Goal: Transaction & Acquisition: Purchase product/service

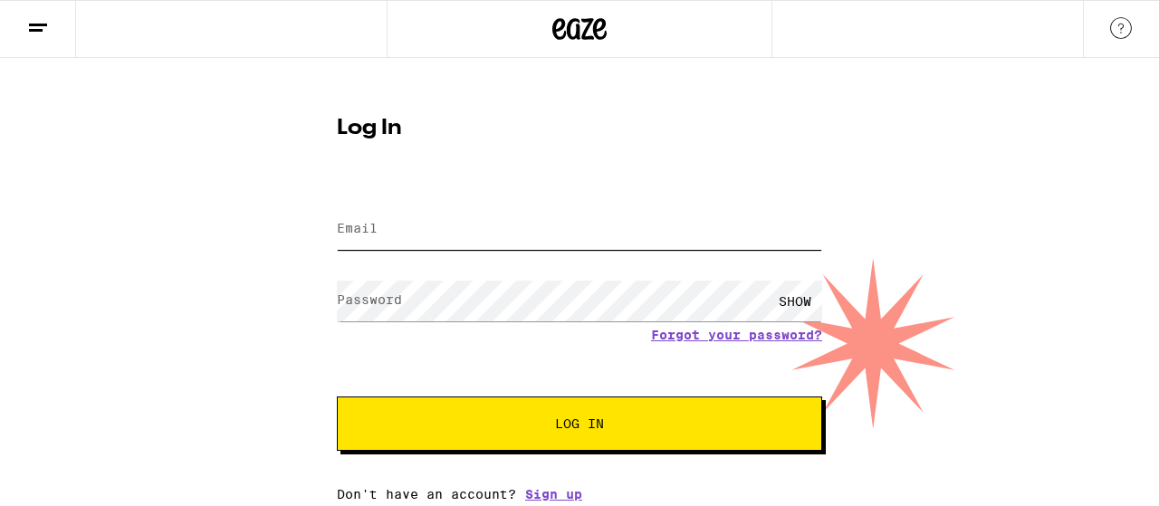
type input "[EMAIL_ADDRESS][DOMAIN_NAME]"
click at [733, 444] on button "Log In" at bounding box center [579, 424] width 485 height 54
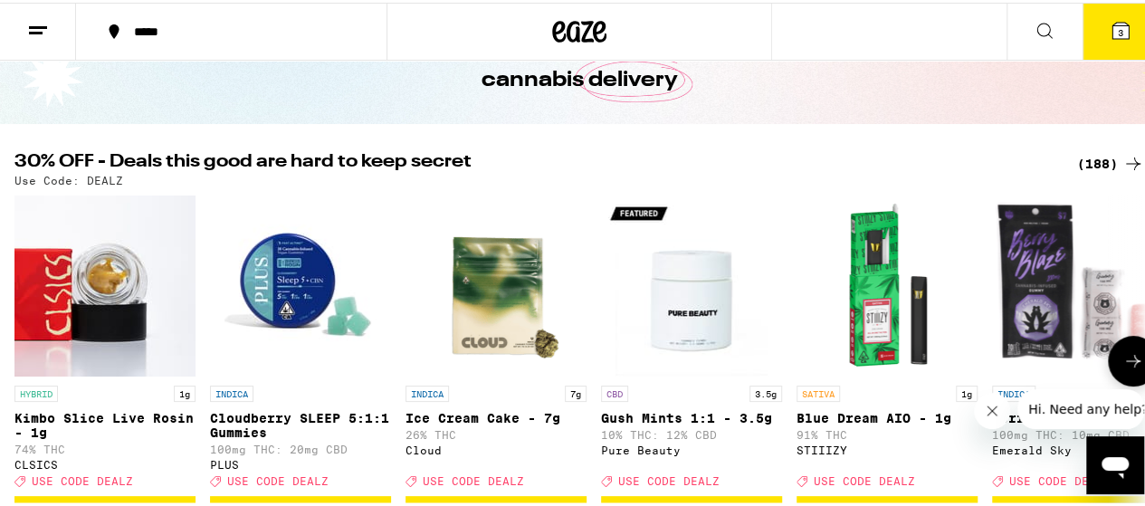
scroll to position [126, 0]
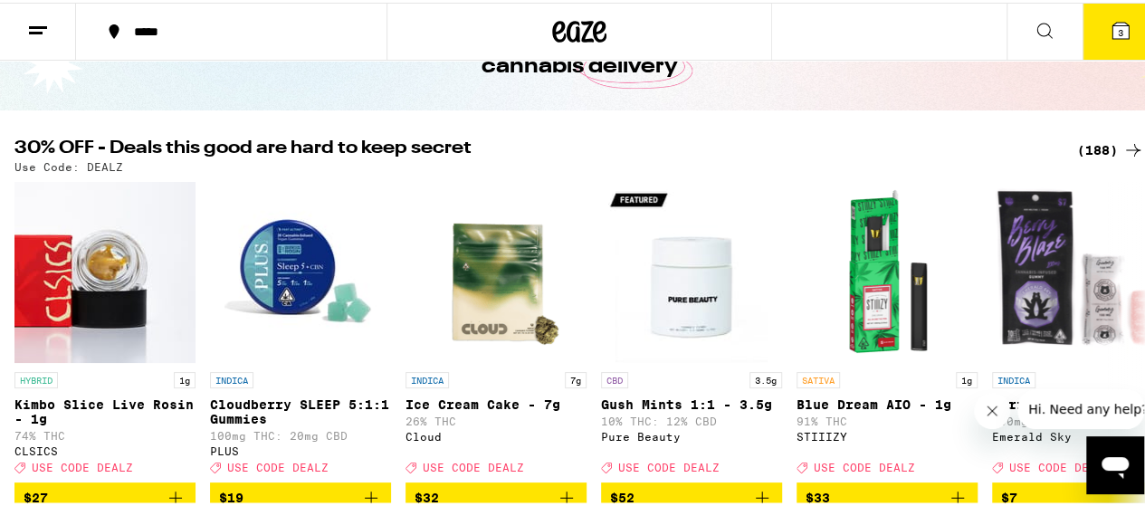
click at [1082, 140] on div "(188)" at bounding box center [1110, 148] width 67 height 22
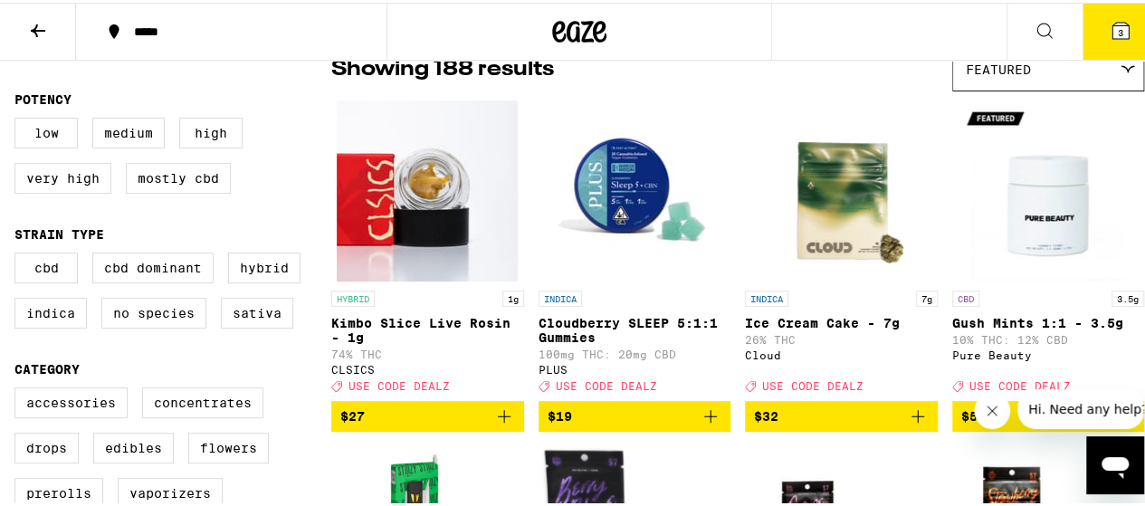
scroll to position [165, 0]
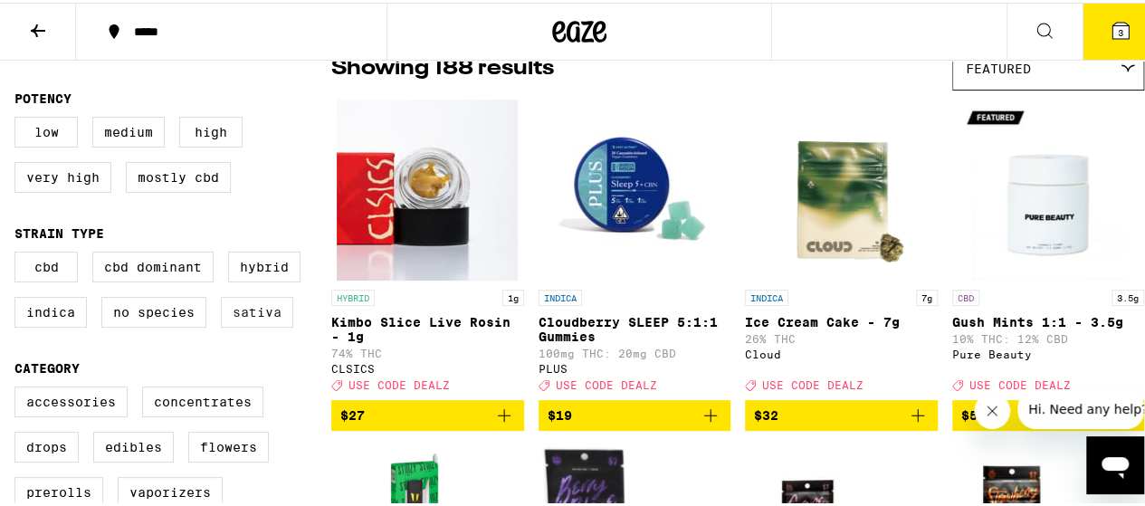
click at [239, 325] on label "Sativa" at bounding box center [257, 309] width 72 height 31
click at [19, 253] on input "Sativa" at bounding box center [18, 252] width 1 height 1
checkbox input "true"
click at [263, 278] on label "Hybrid" at bounding box center [264, 264] width 72 height 31
click at [19, 253] on input "Hybrid" at bounding box center [18, 252] width 1 height 1
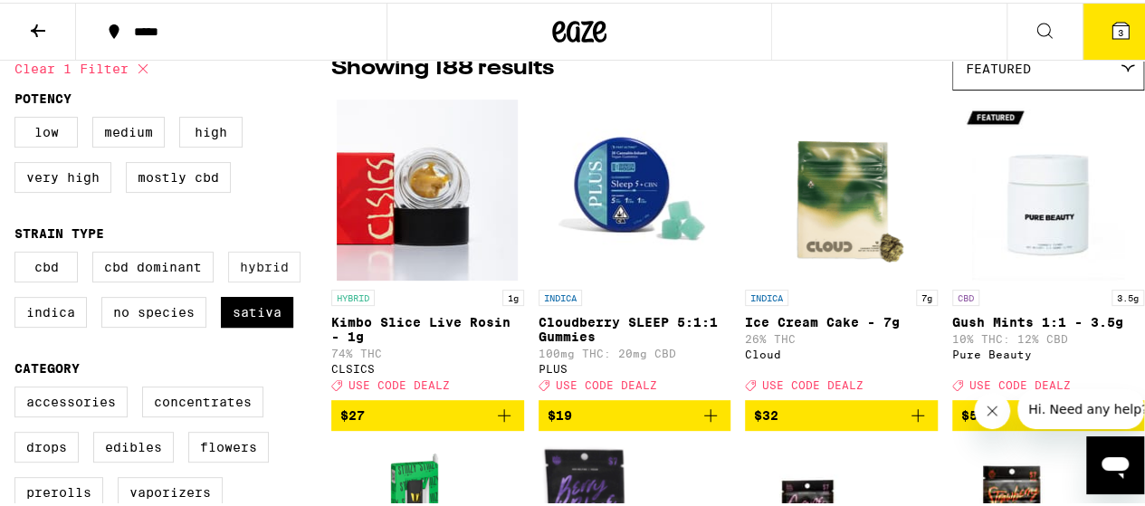
checkbox input "true"
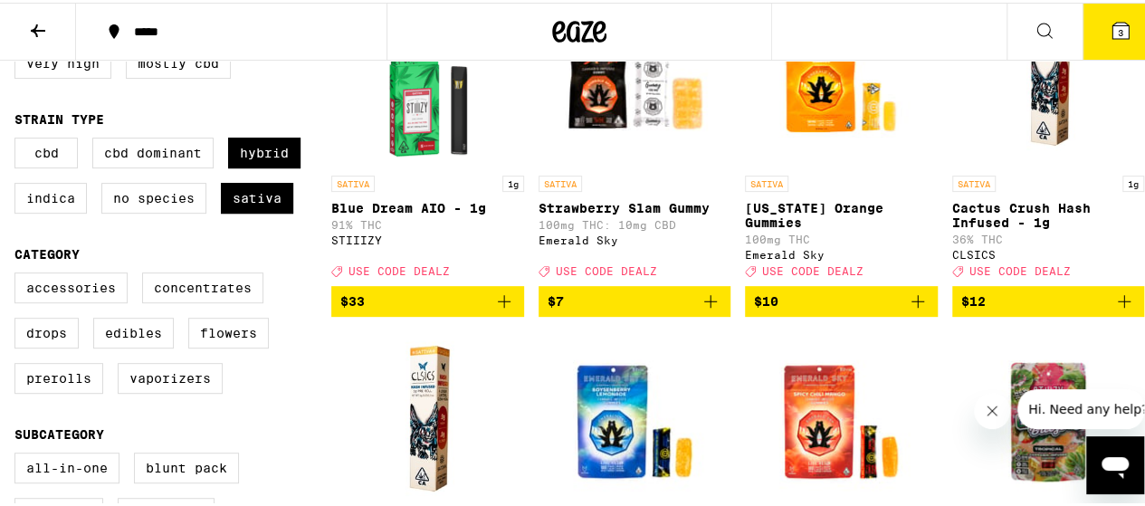
scroll to position [300, 0]
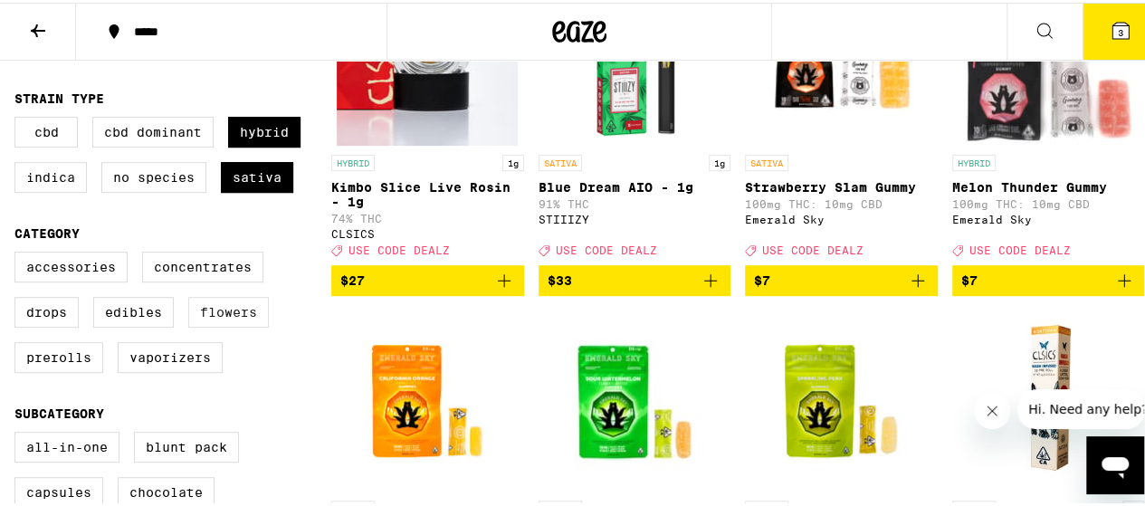
click at [242, 325] on label "Flowers" at bounding box center [228, 309] width 81 height 31
click at [19, 253] on input "Flowers" at bounding box center [18, 252] width 1 height 1
checkbox input "true"
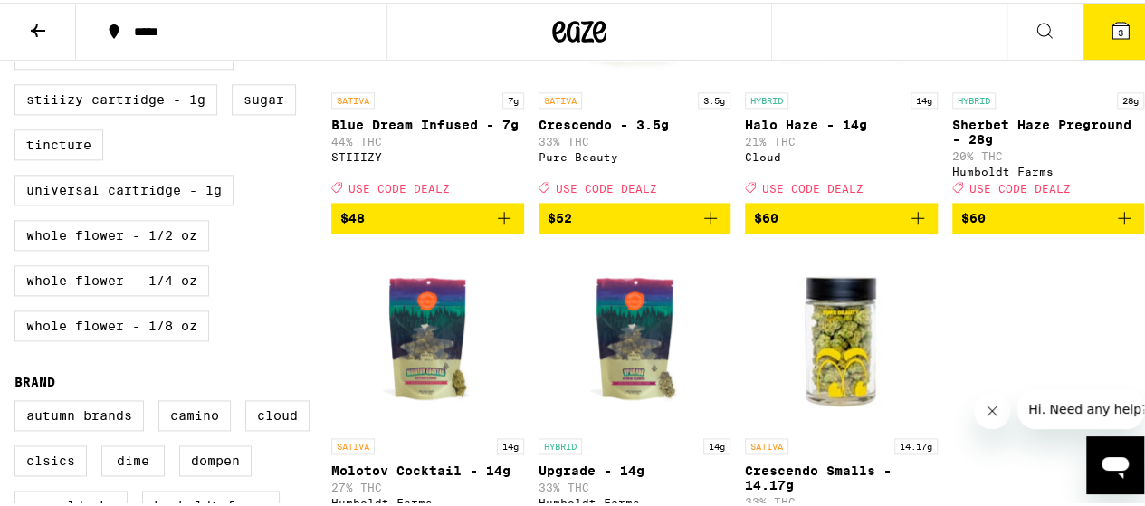
scroll to position [1057, 0]
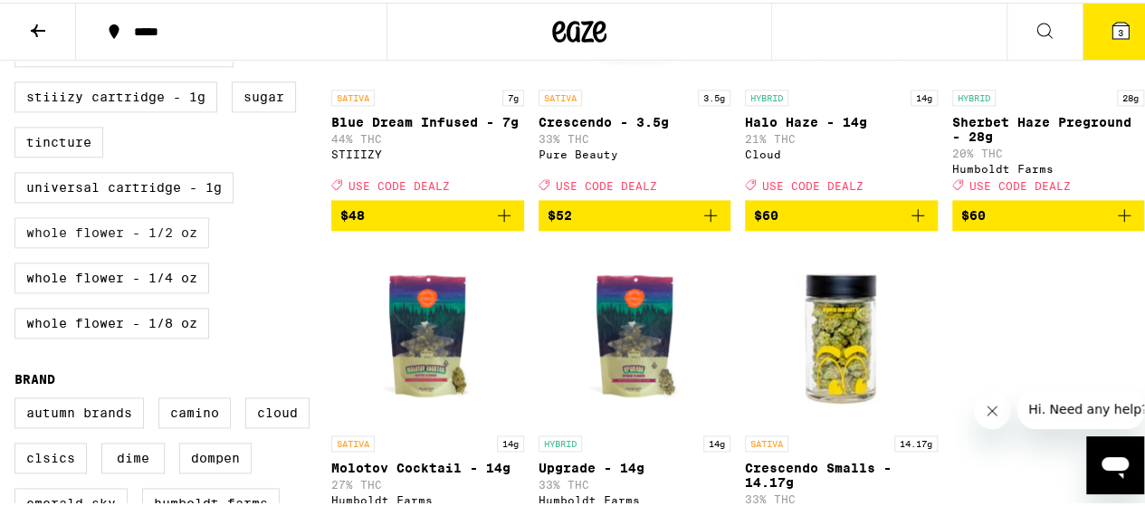
click at [181, 245] on label "Whole Flower - 1/2 oz" at bounding box center [111, 230] width 195 height 31
checkbox input "true"
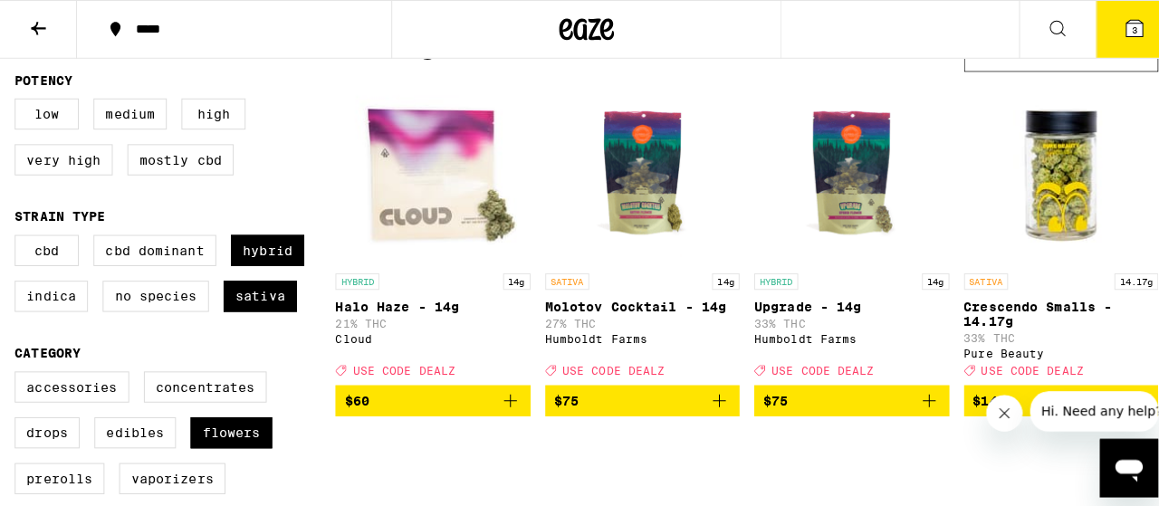
scroll to position [183, 0]
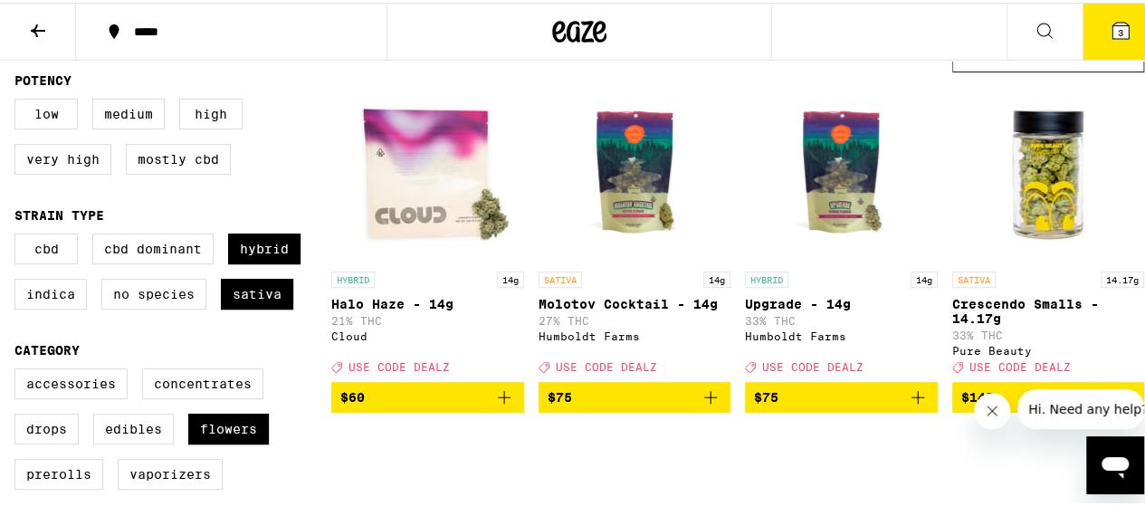
click at [1052, 167] on img "Open page for Crescendo Smalls - 14.17g from Pure Beauty" at bounding box center [1048, 169] width 181 height 181
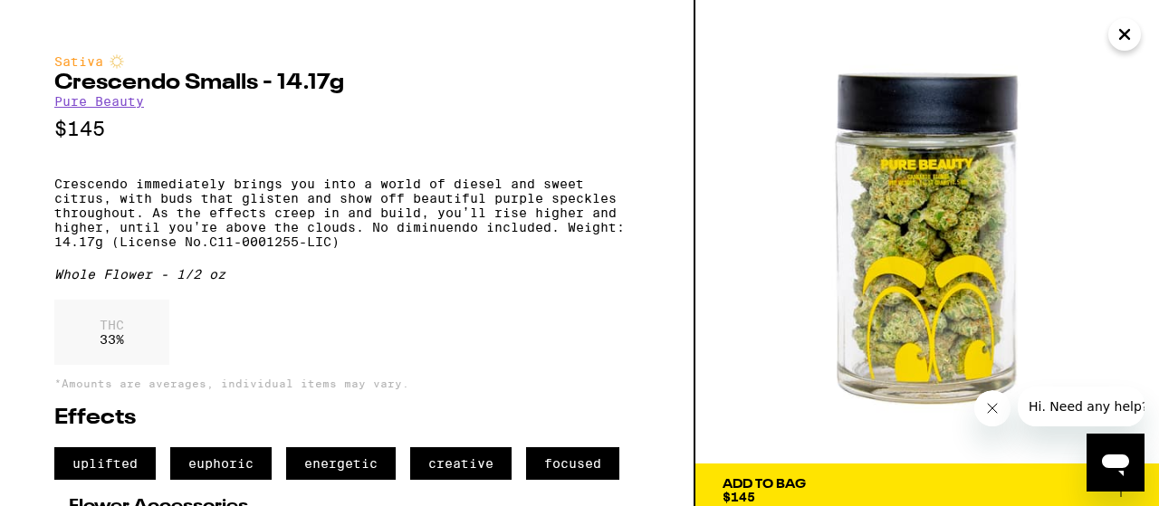
click at [764, 478] on div "Add To Bag" at bounding box center [763, 484] width 83 height 13
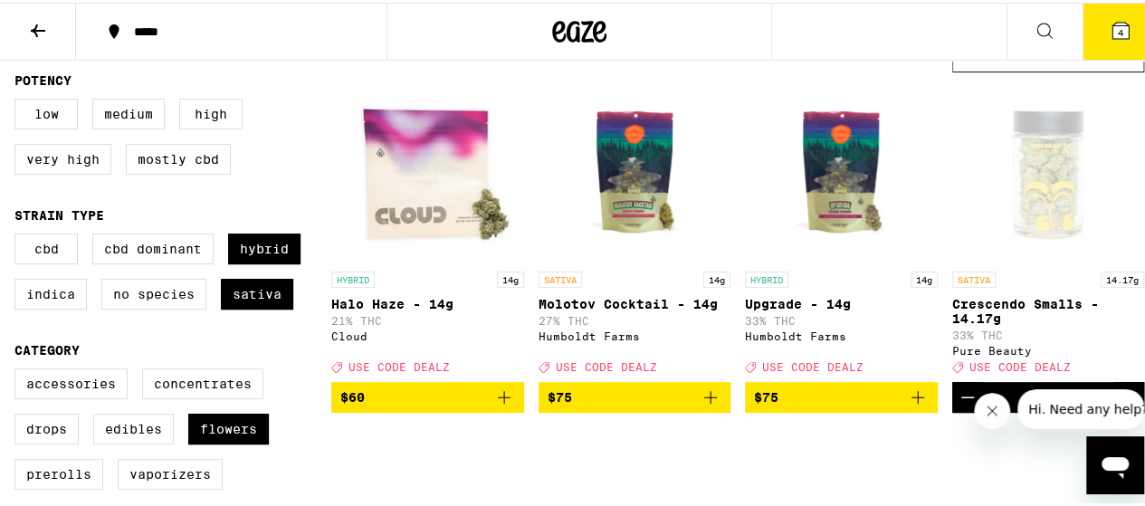
click at [1113, 32] on icon at bounding box center [1121, 28] width 16 height 16
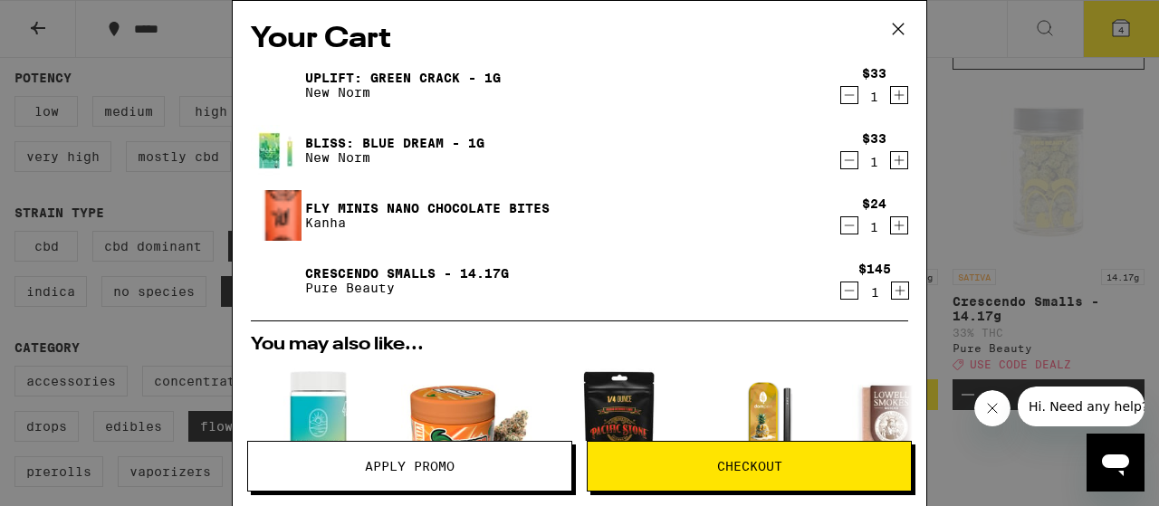
click at [841, 100] on icon "Decrement" at bounding box center [849, 95] width 16 height 22
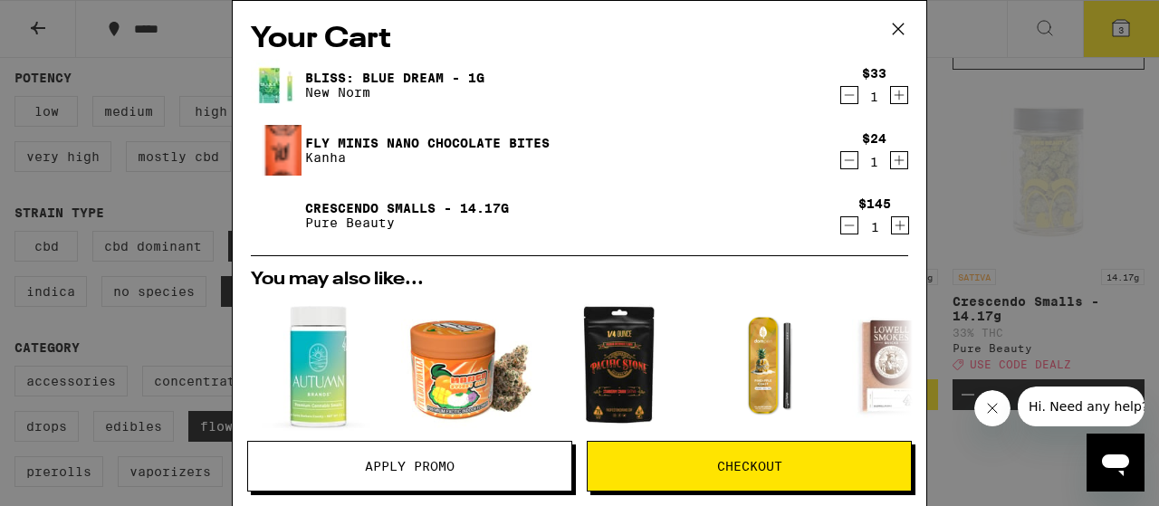
click at [841, 100] on icon "Decrement" at bounding box center [849, 95] width 16 height 22
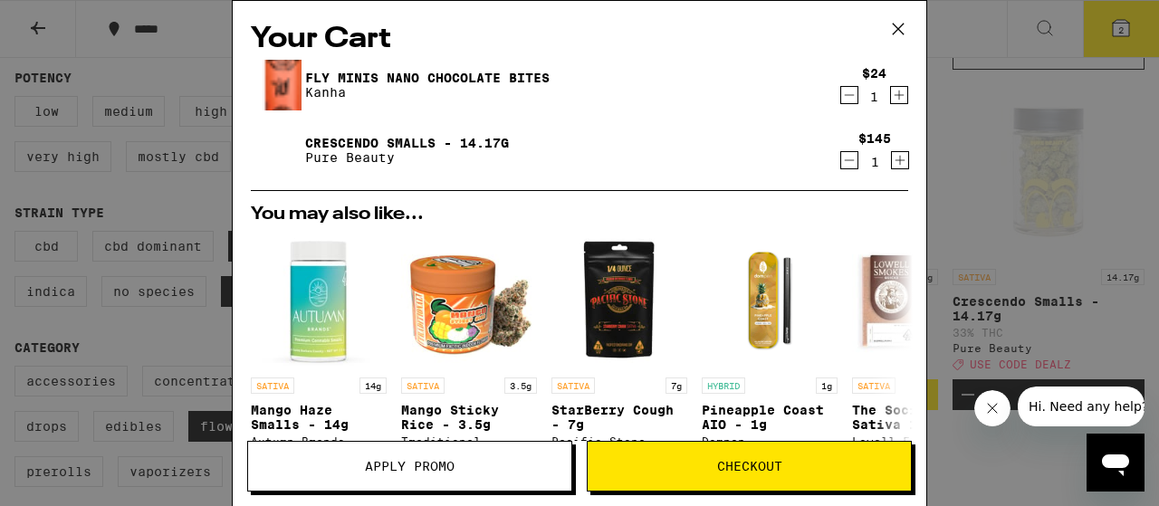
click at [841, 100] on icon "Decrement" at bounding box center [849, 95] width 16 height 22
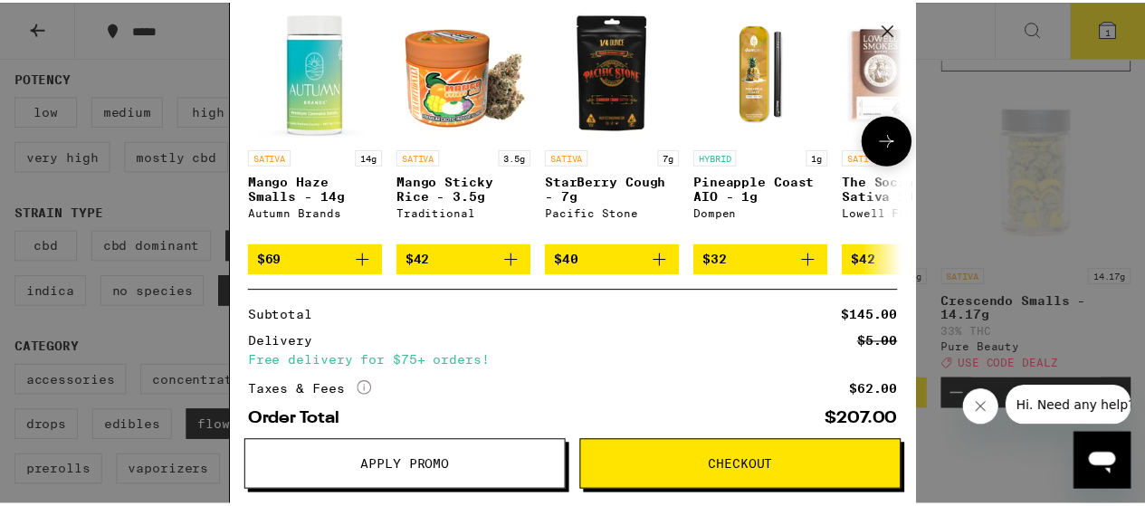
scroll to position [264, 0]
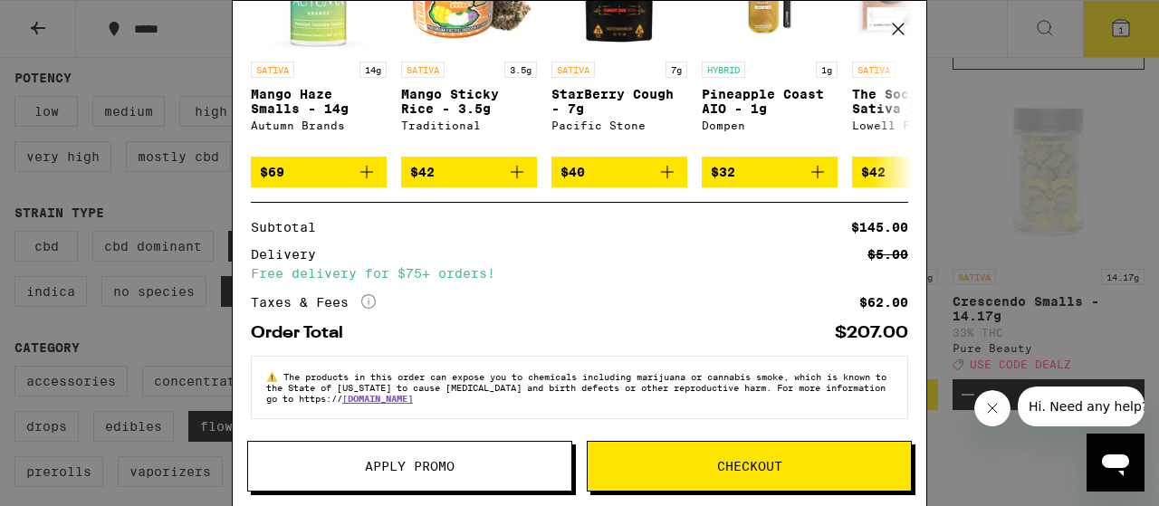
click at [508, 470] on span "Apply Promo" at bounding box center [409, 466] width 323 height 13
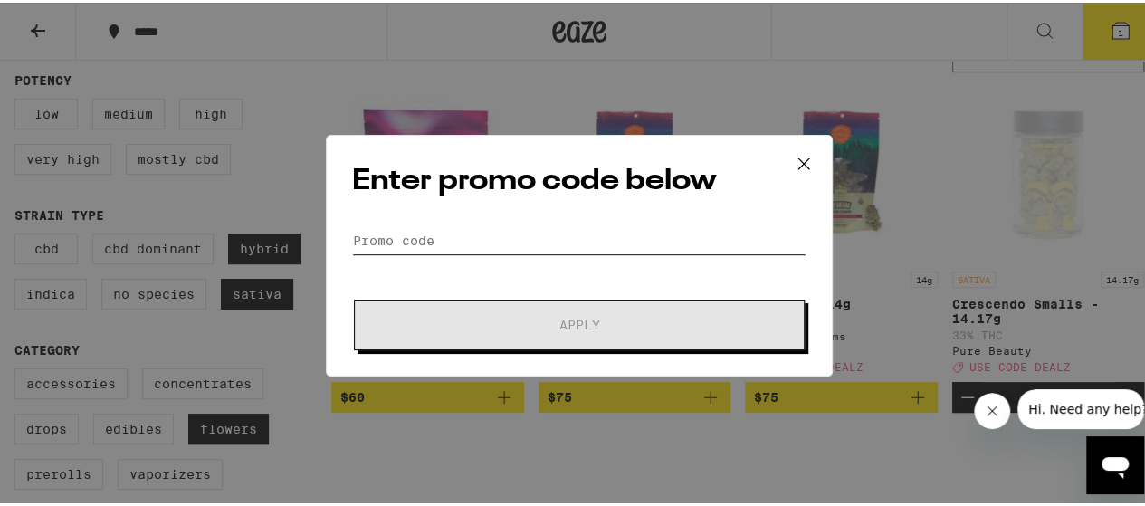
click at [519, 249] on input "Promo Code" at bounding box center [579, 238] width 454 height 27
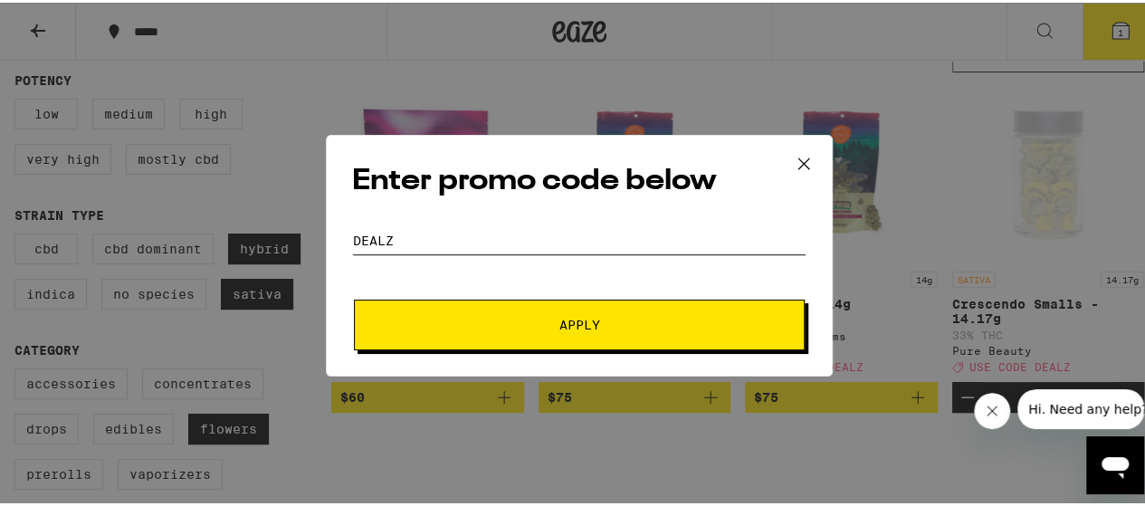
type input "dealz"
click at [354, 297] on button "Apply" at bounding box center [579, 322] width 451 height 51
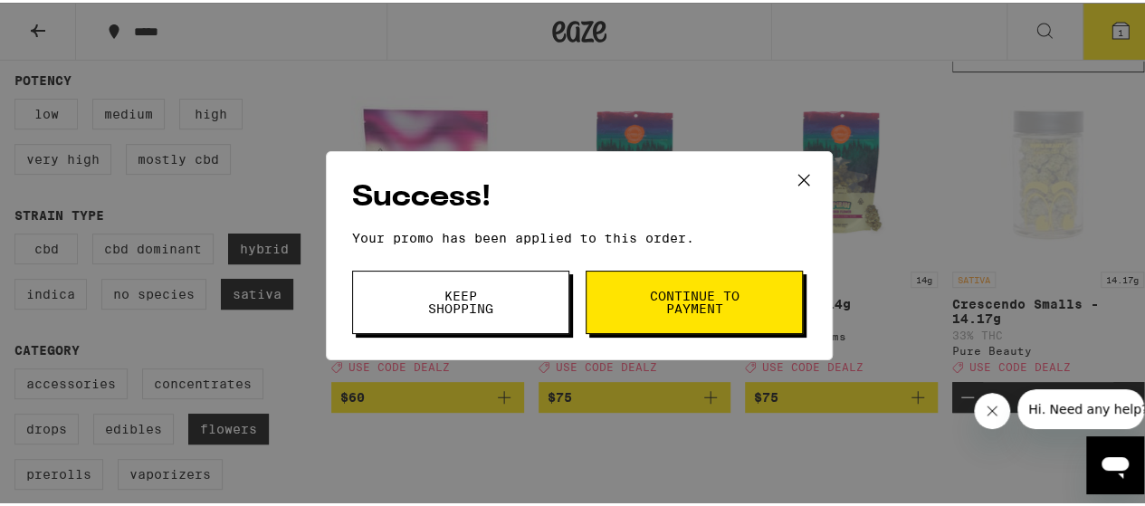
click at [686, 289] on span "Continue to payment" at bounding box center [694, 299] width 92 height 25
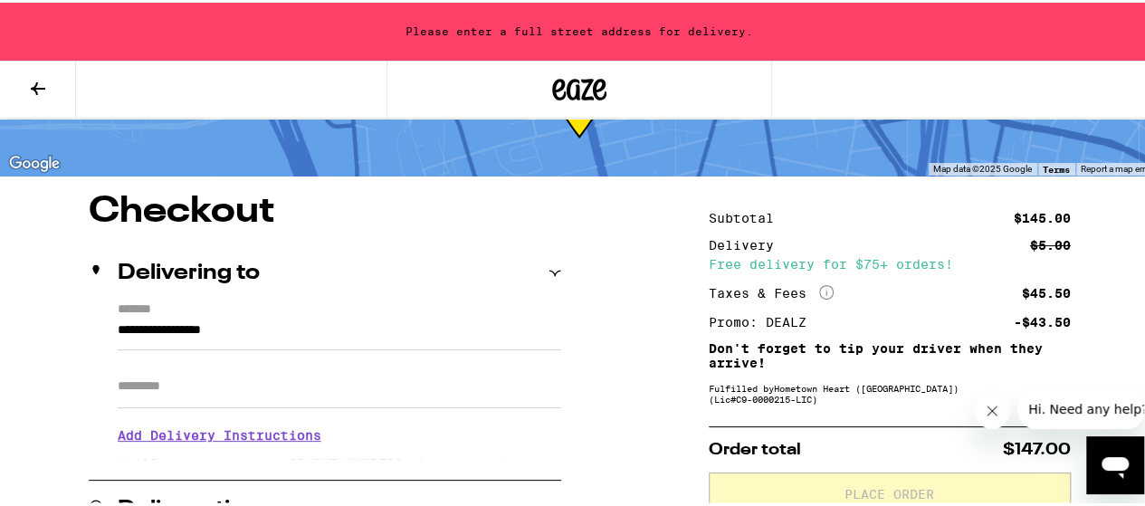
scroll to position [87, 0]
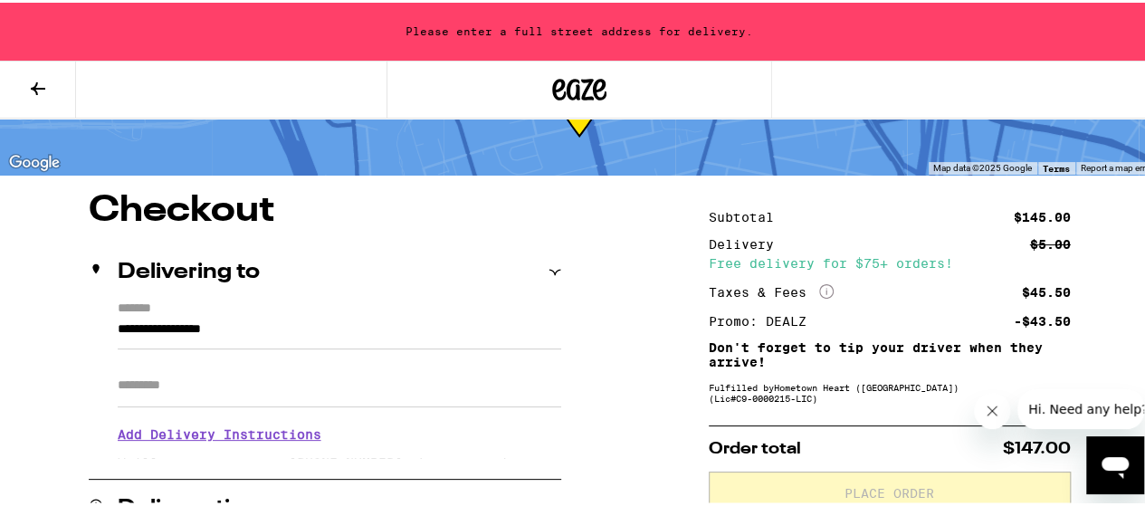
click at [45, 86] on icon at bounding box center [38, 86] width 22 height 22
click at [31, 86] on icon at bounding box center [38, 86] width 22 height 22
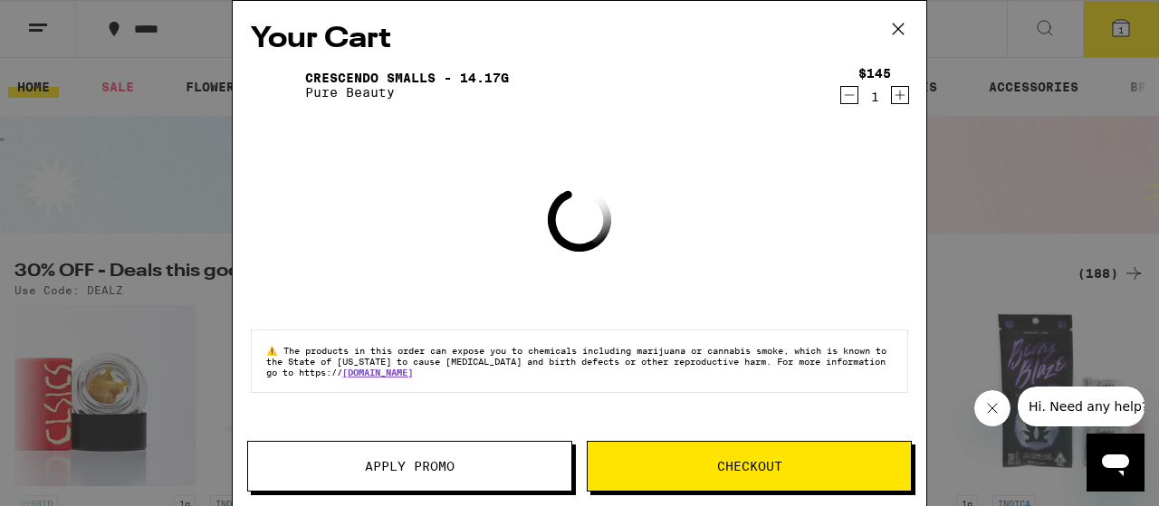
click at [896, 25] on icon at bounding box center [898, 28] width 27 height 27
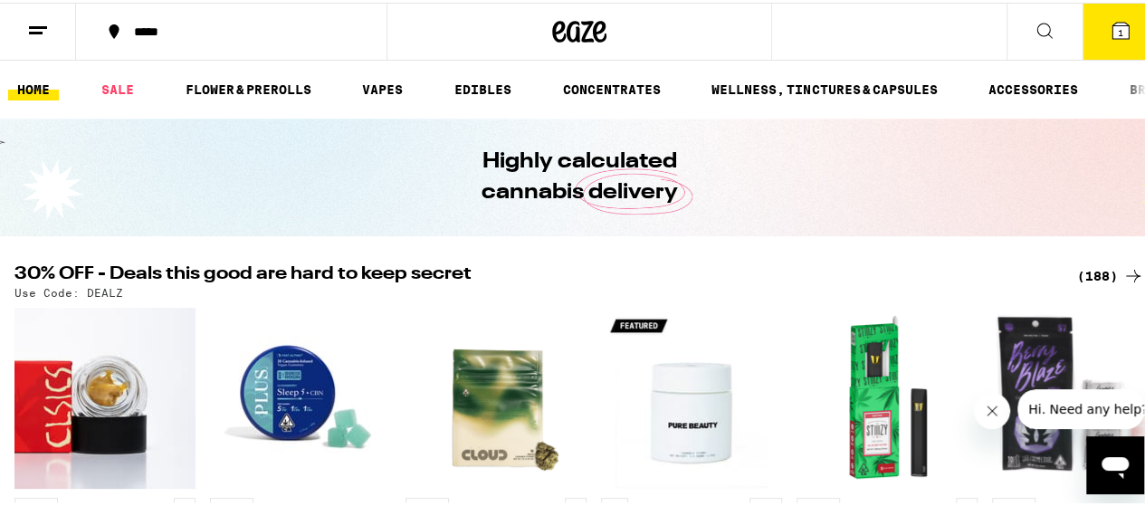
click at [45, 31] on icon at bounding box center [38, 28] width 22 height 22
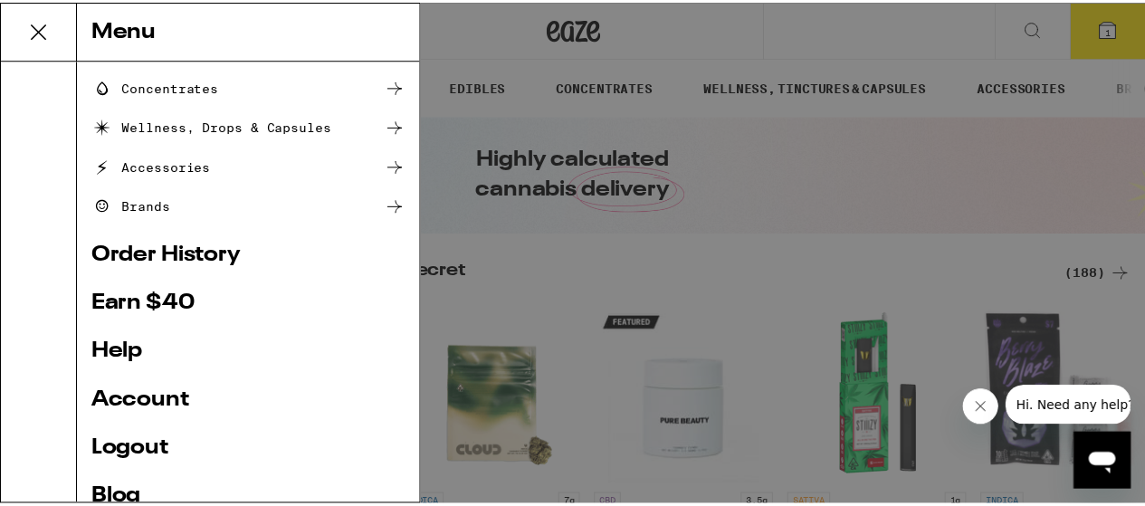
scroll to position [325, 0]
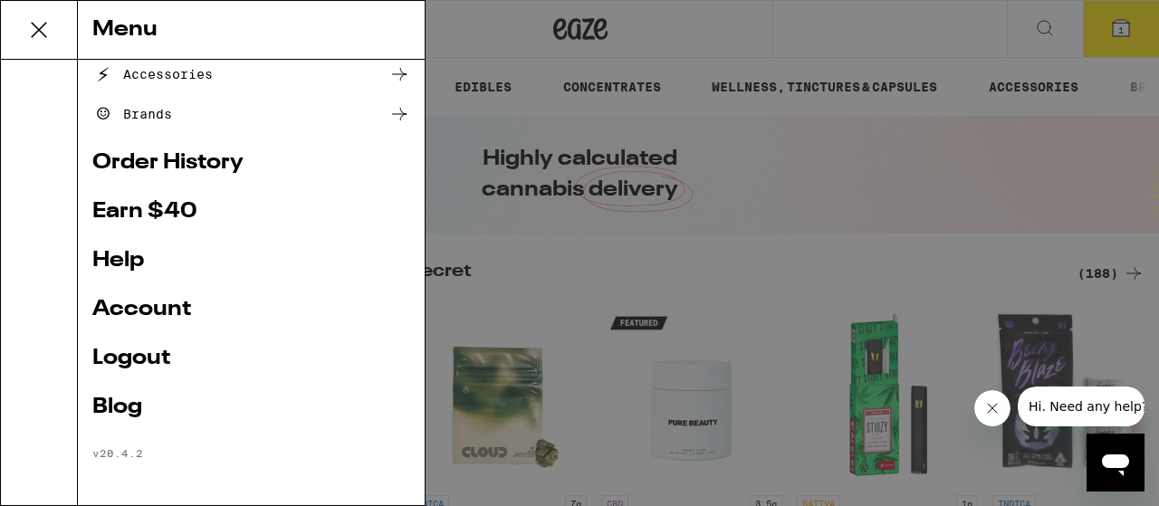
click at [760, 196] on div "Menu Shop Buy It Again Sale Flower & Prerolls Vapes Edibles Concentrates Wellne…" at bounding box center [579, 253] width 1159 height 506
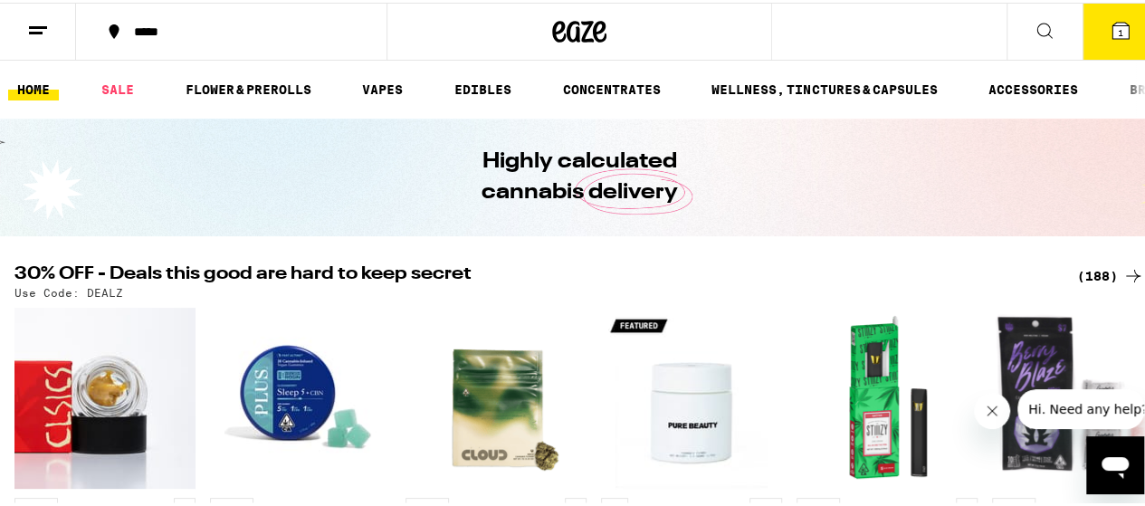
click at [1085, 280] on div "(188)" at bounding box center [1110, 274] width 67 height 22
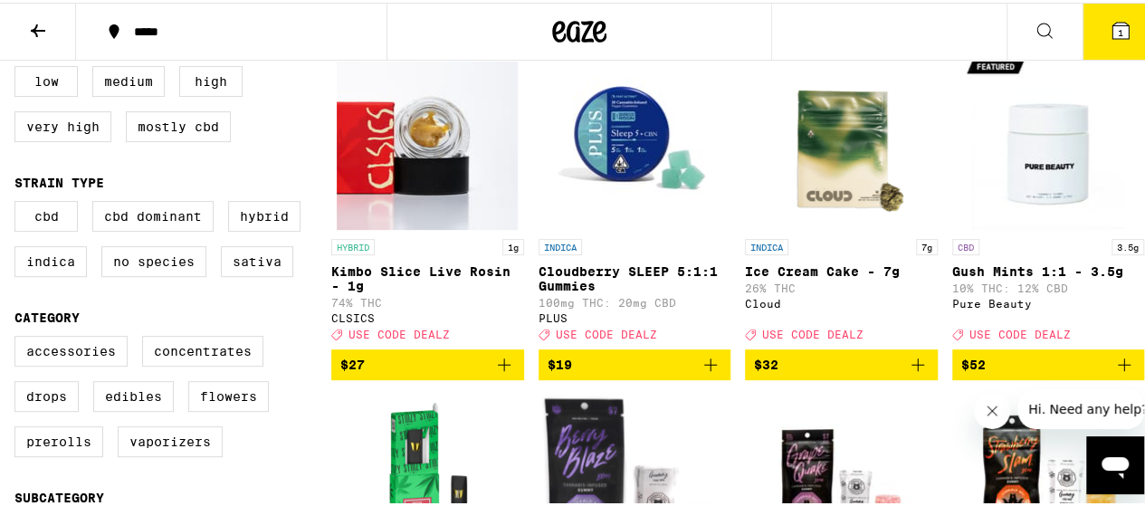
scroll to position [222, 0]
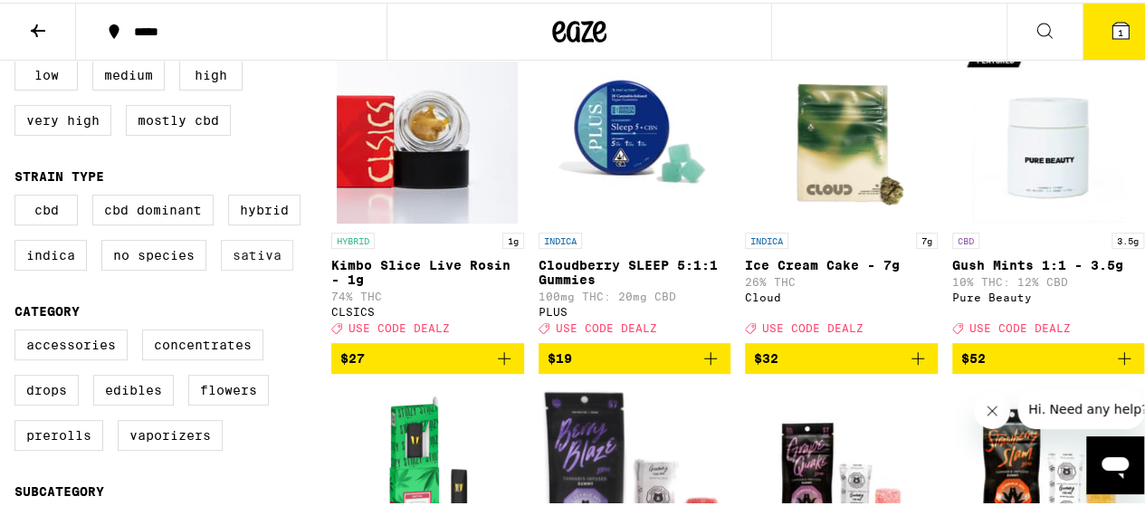
click at [245, 253] on label "Sativa" at bounding box center [257, 252] width 72 height 31
click at [19, 196] on input "Sativa" at bounding box center [18, 195] width 1 height 1
checkbox input "true"
click at [277, 213] on label "Hybrid" at bounding box center [264, 207] width 72 height 31
click at [19, 196] on input "Hybrid" at bounding box center [18, 195] width 1 height 1
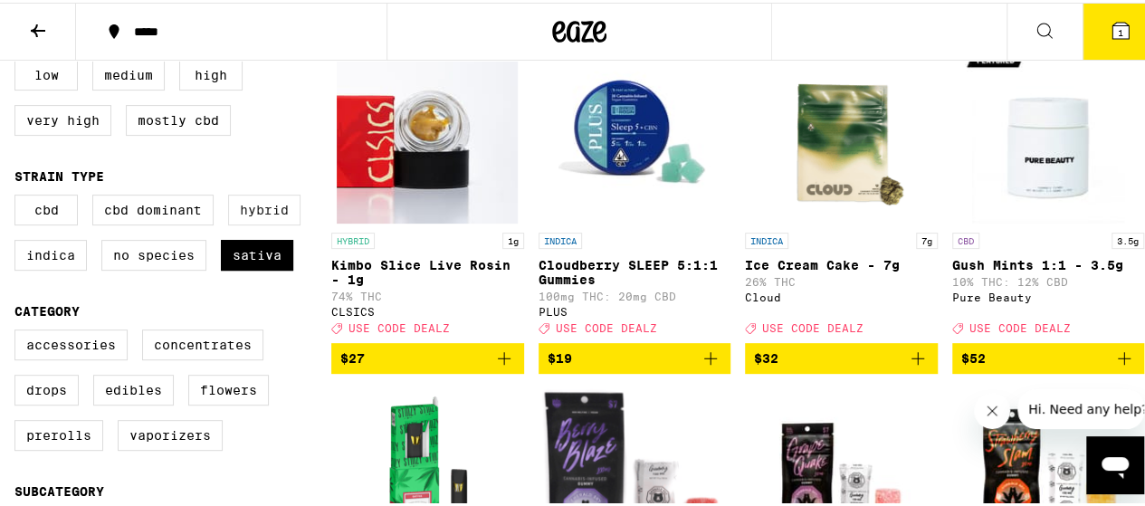
checkbox input "true"
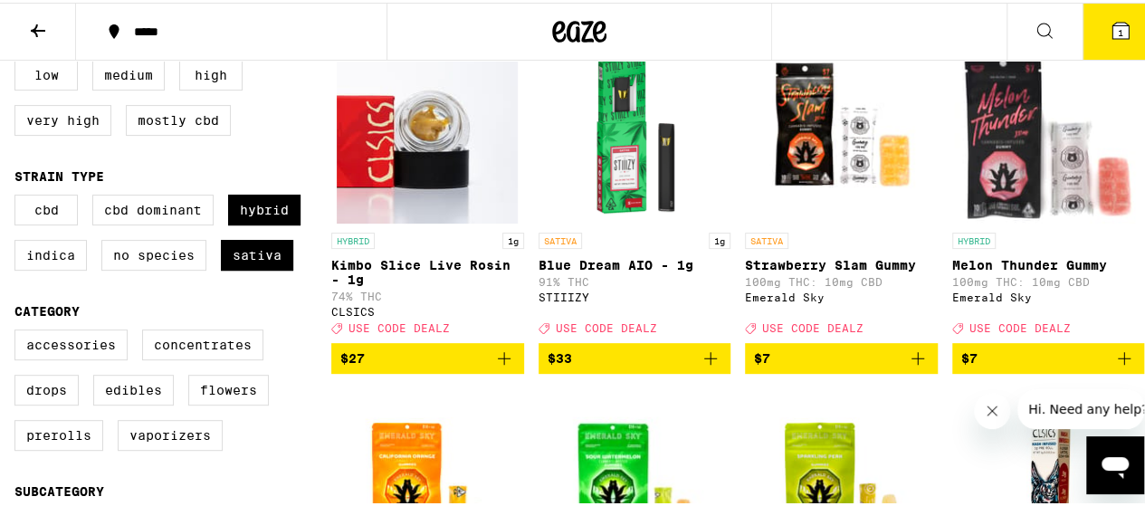
scroll to position [557, 0]
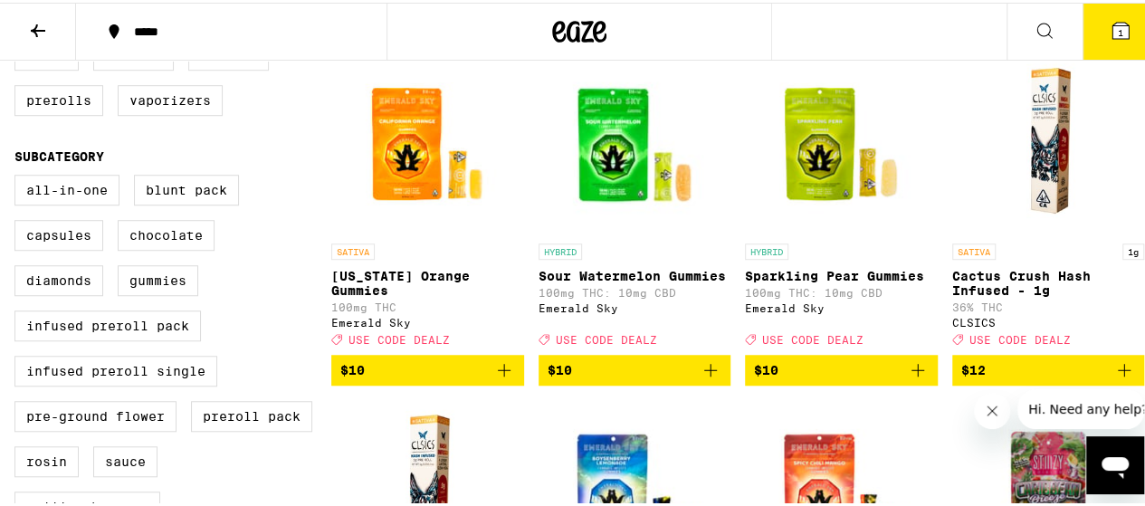
click at [234, 68] on label "Flowers" at bounding box center [228, 52] width 81 height 31
checkbox input "true"
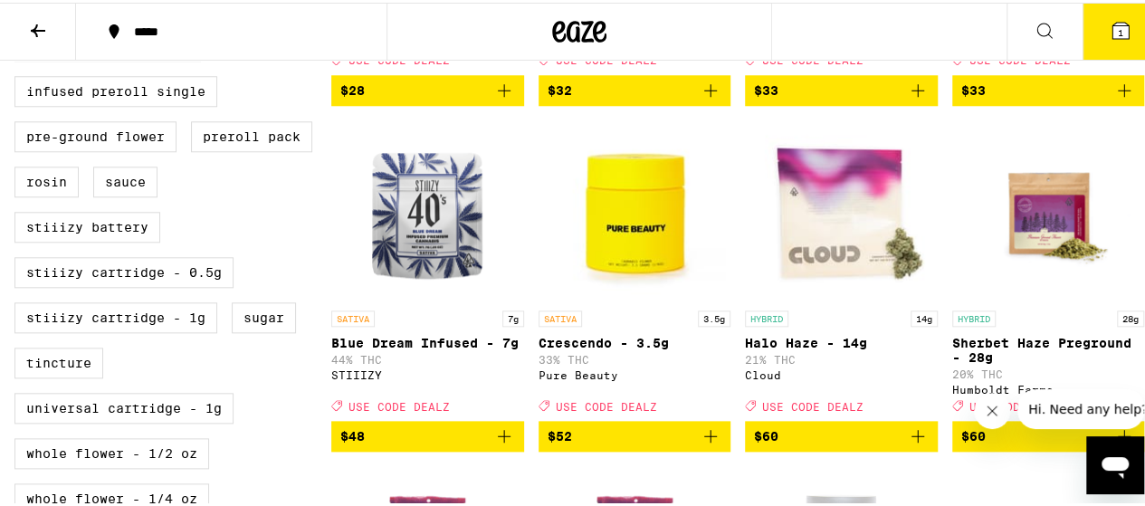
scroll to position [853, 0]
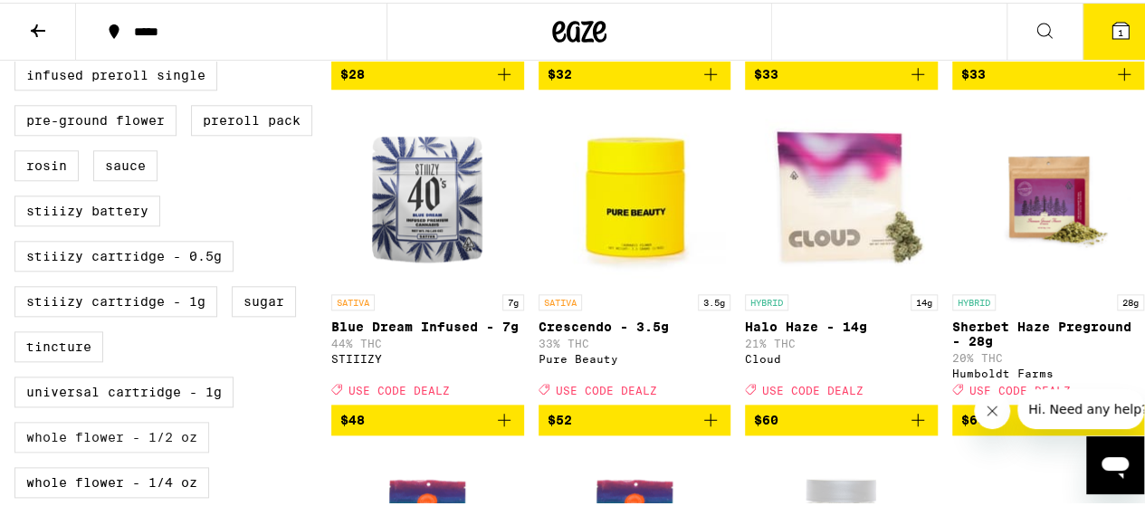
click at [134, 450] on label "Whole Flower - 1/2 oz" at bounding box center [111, 434] width 195 height 31
checkbox input "true"
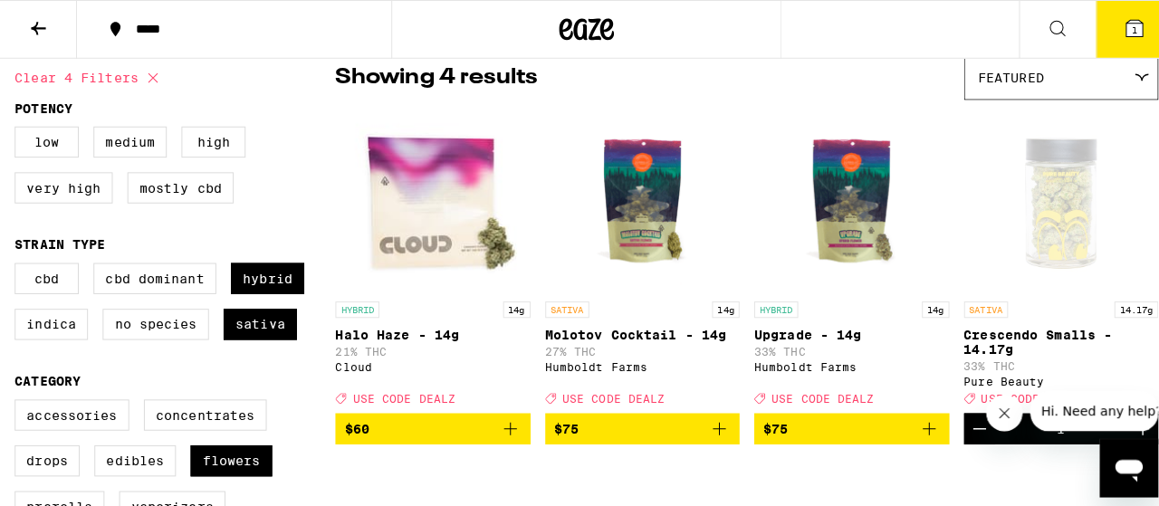
scroll to position [153, 0]
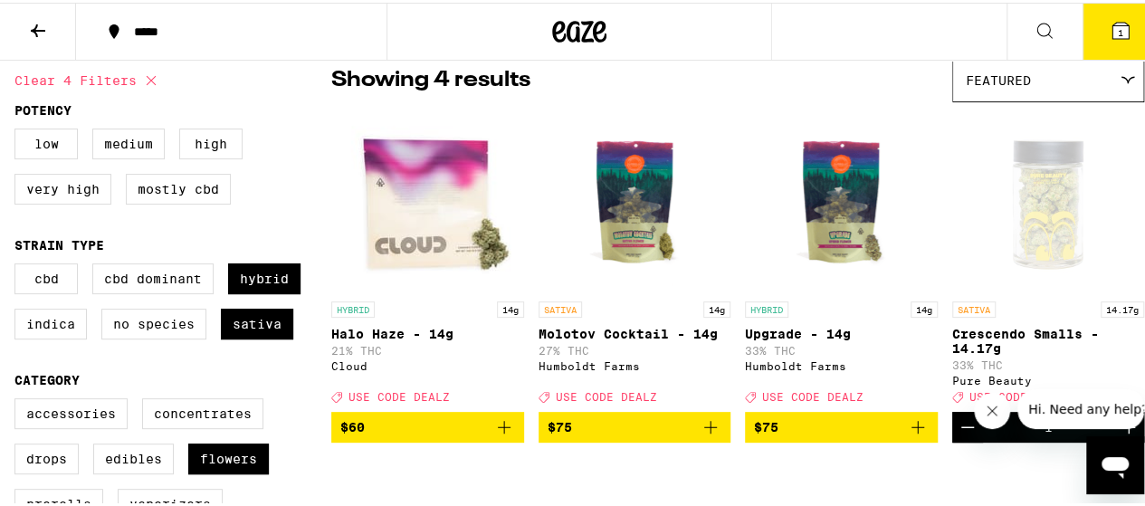
click at [806, 185] on img "Open page for Upgrade - 14g from Humboldt Farms" at bounding box center [841, 199] width 181 height 181
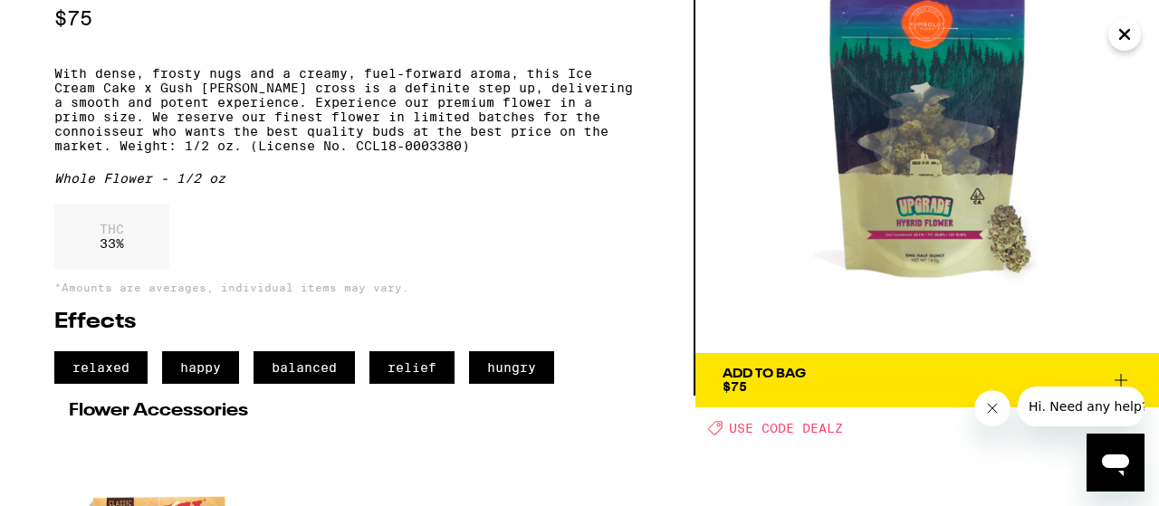
scroll to position [111, 0]
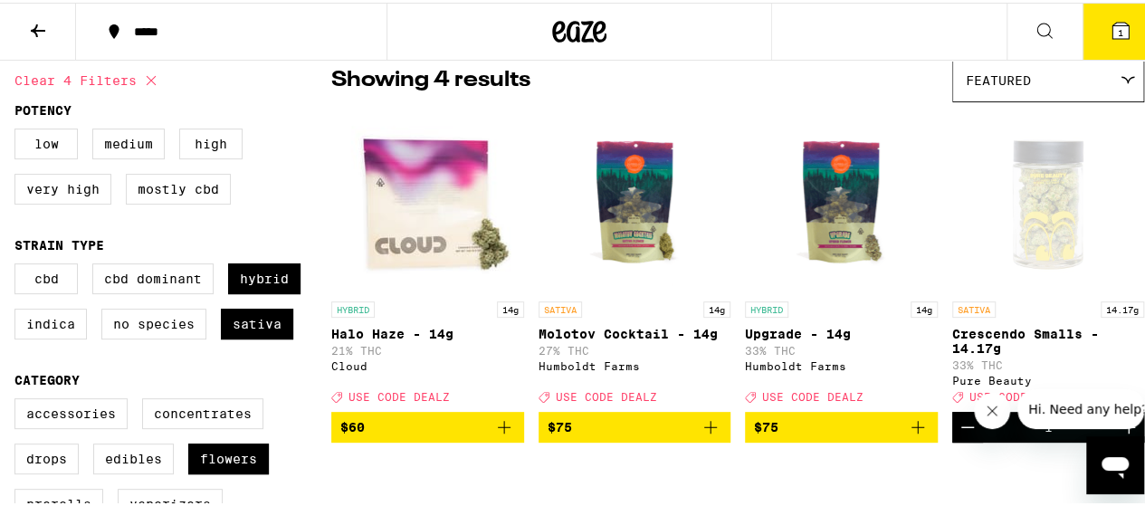
click at [639, 221] on img "Open page for Molotov Cocktail - 14g from Humboldt Farms" at bounding box center [634, 199] width 181 height 181
drag, startPoint x: 886, startPoint y: 461, endPoint x: 913, endPoint y: 430, distance: 40.5
click at [913, 430] on div "Showing 4 results Featured Featured Price: Low to High Price: High to Low HYBRI…" at bounding box center [737, 261] width 813 height 412
click at [913, 430] on icon "Add to bag" at bounding box center [918, 425] width 22 height 22
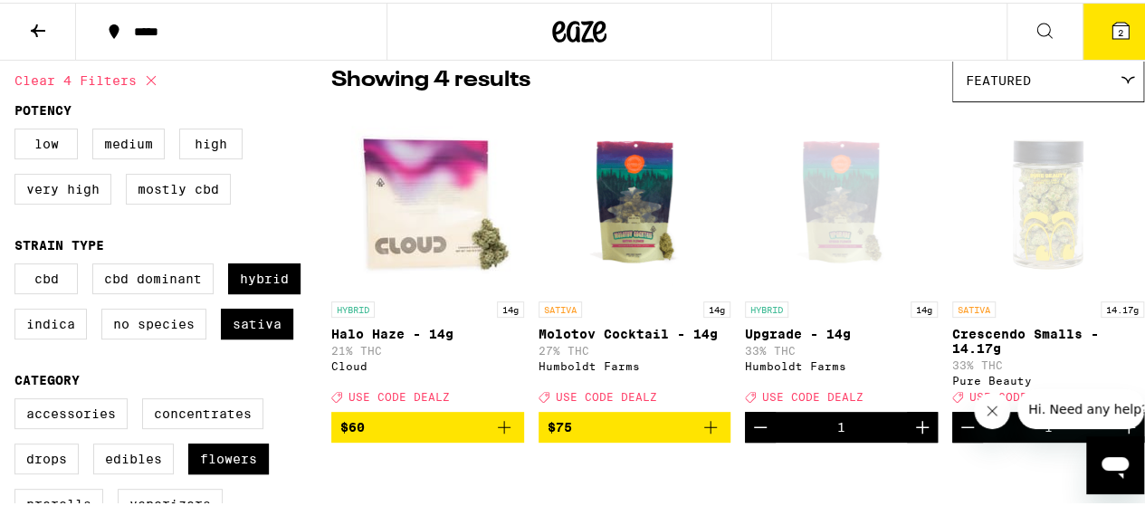
click at [1090, 31] on button "2" at bounding box center [1121, 29] width 76 height 56
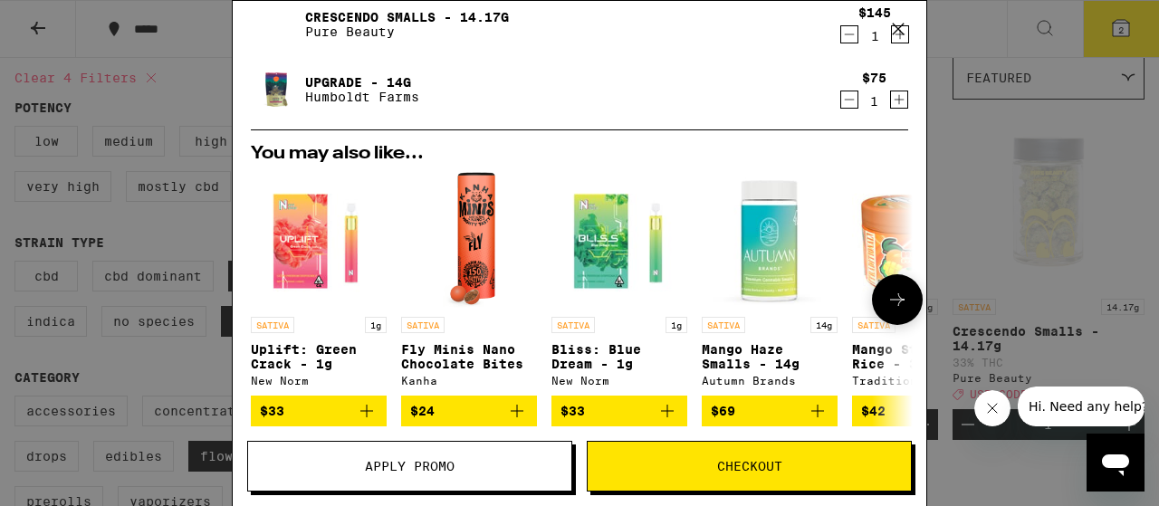
scroll to position [64, 0]
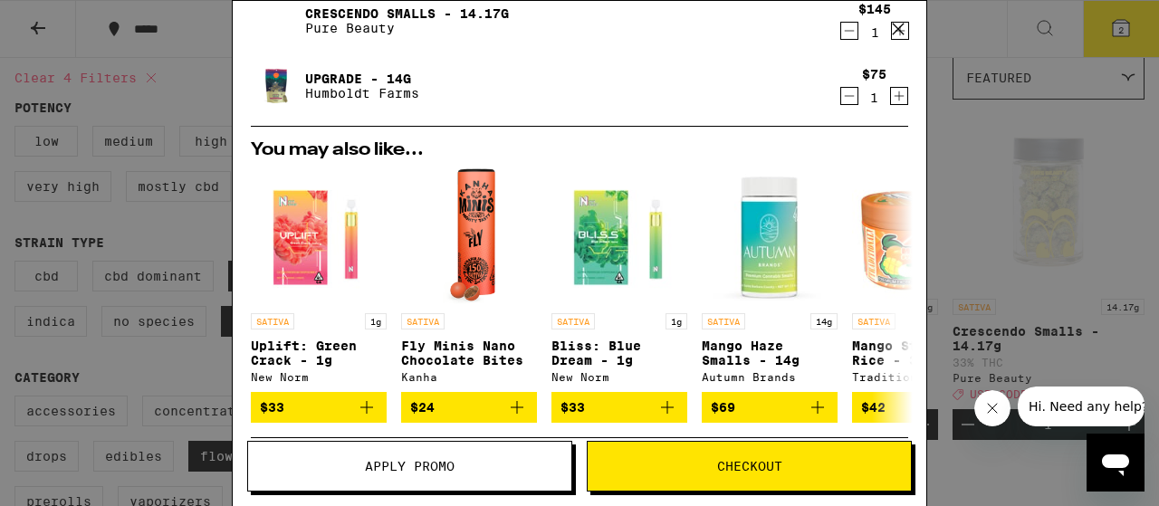
click at [891, 94] on icon "Increment" at bounding box center [899, 96] width 16 height 22
click at [841, 31] on icon "Decrement" at bounding box center [849, 31] width 16 height 22
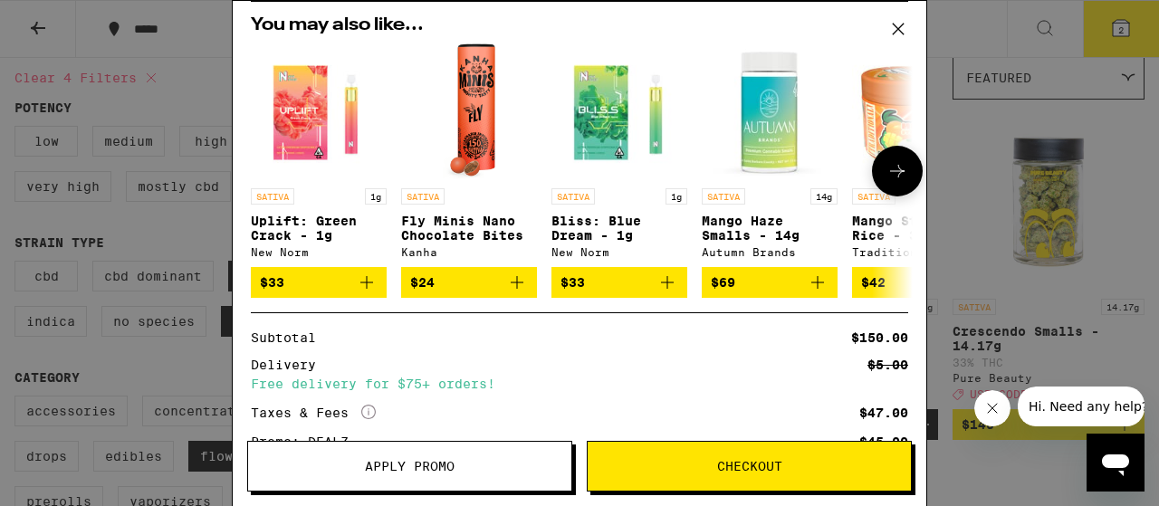
scroll to position [0, 0]
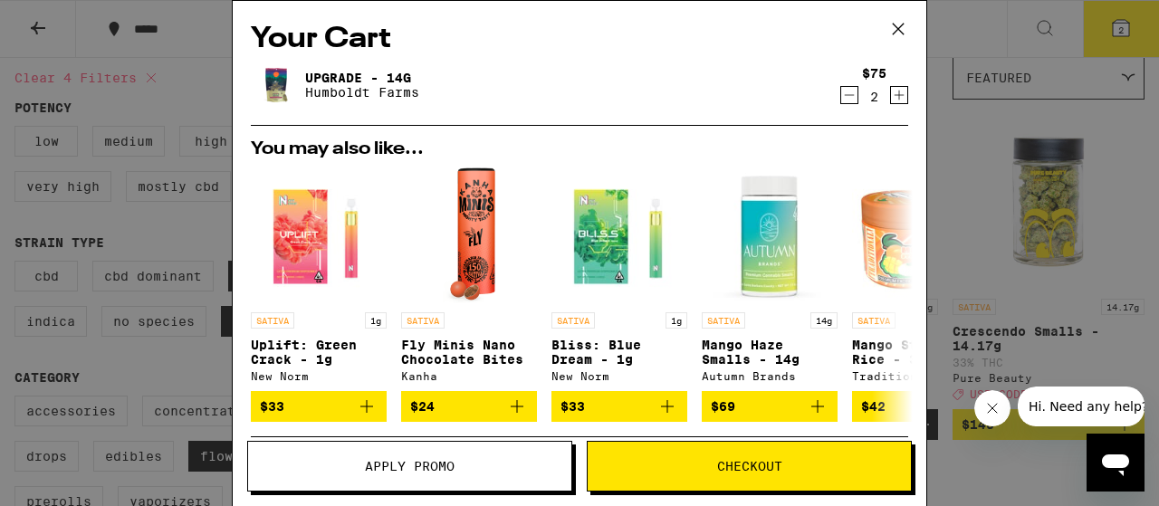
click at [841, 93] on icon "Decrement" at bounding box center [849, 95] width 16 height 22
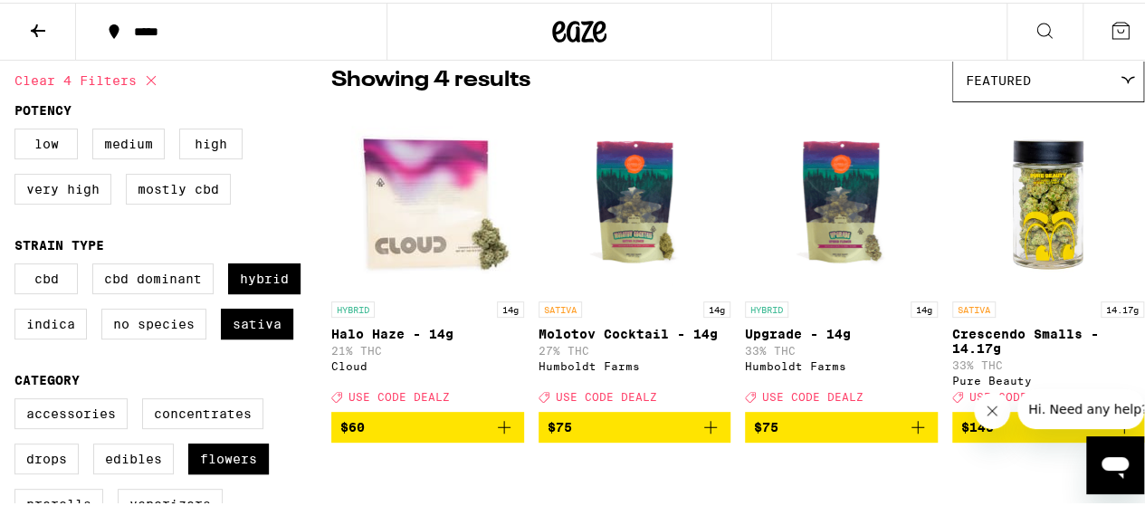
click at [980, 432] on span "$145" at bounding box center [977, 424] width 33 height 14
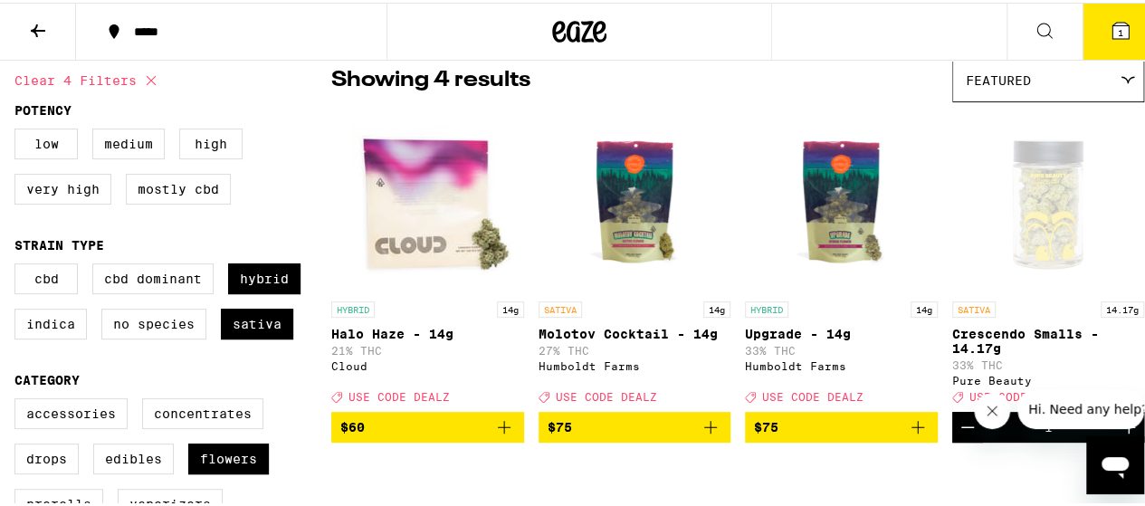
click at [830, 435] on span "$75" at bounding box center [841, 425] width 175 height 22
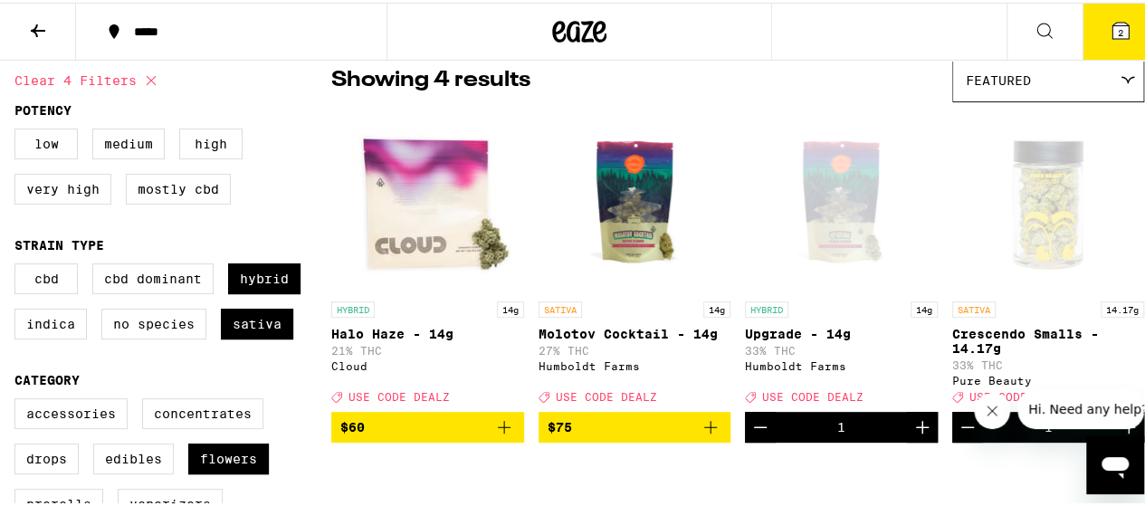
click at [1114, 26] on icon at bounding box center [1121, 28] width 16 height 16
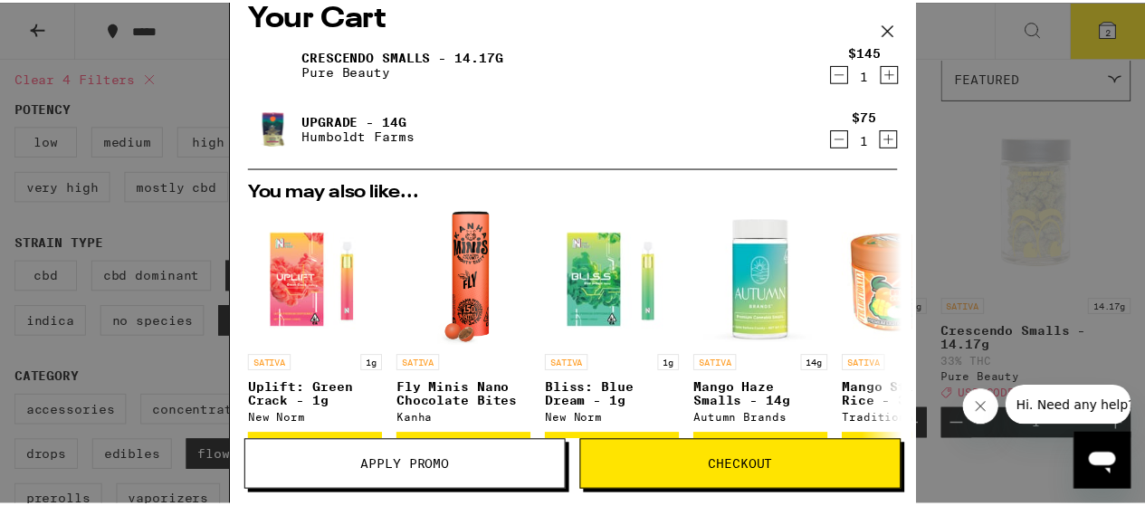
scroll to position [21, 0]
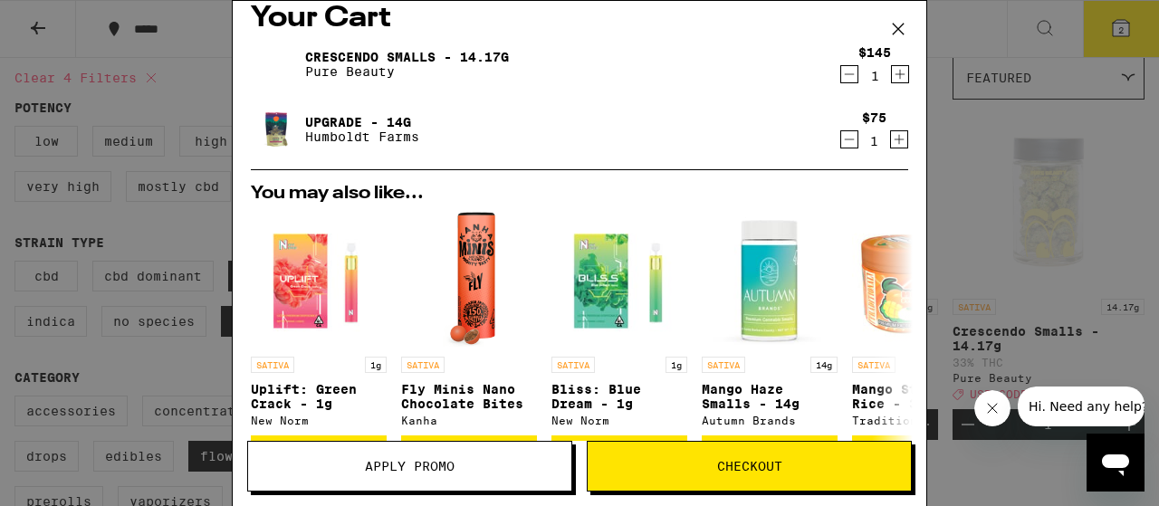
click at [896, 24] on icon at bounding box center [898, 28] width 27 height 27
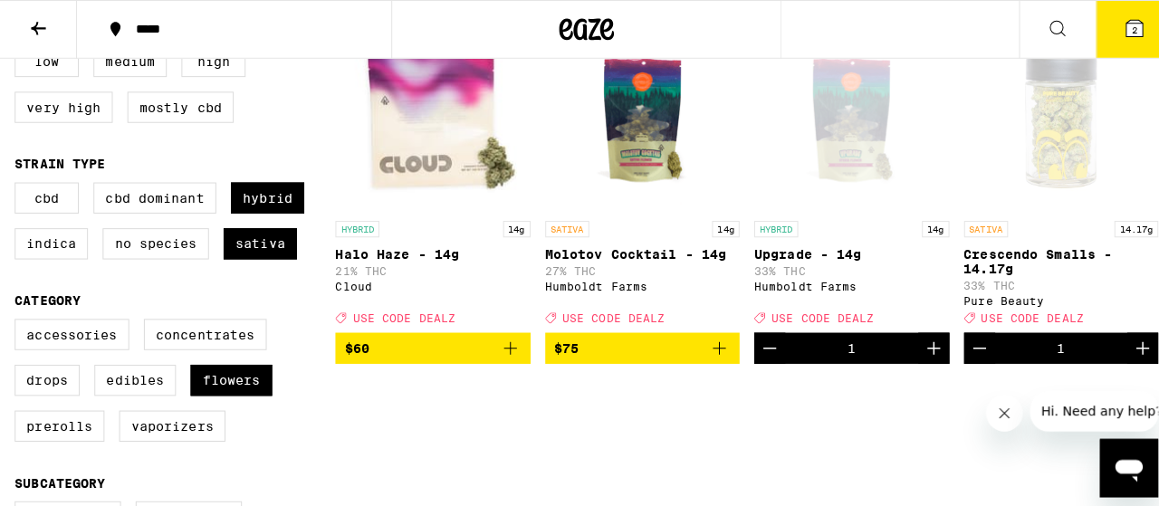
scroll to position [238, 0]
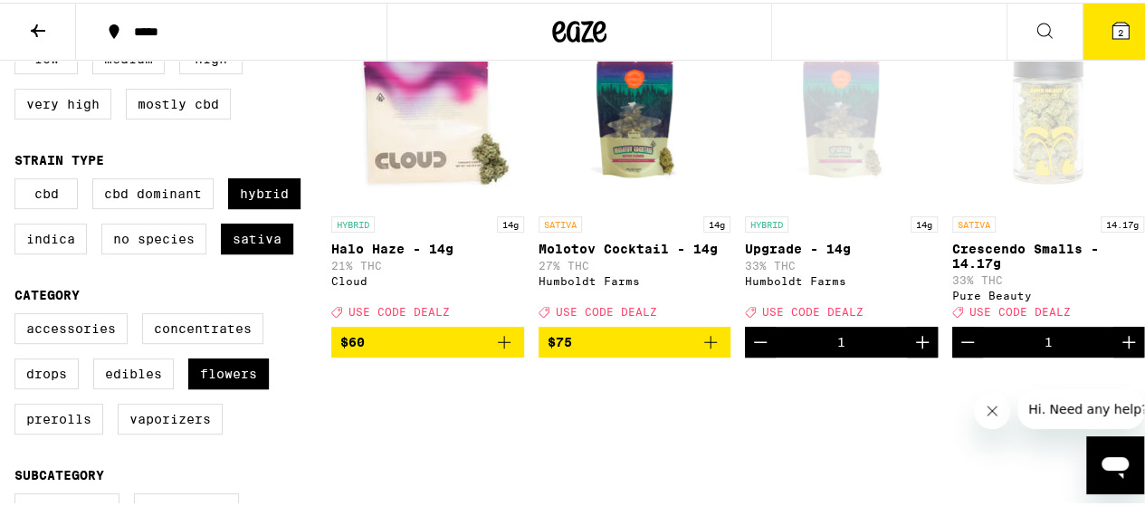
click at [714, 354] on button "$75" at bounding box center [635, 339] width 193 height 31
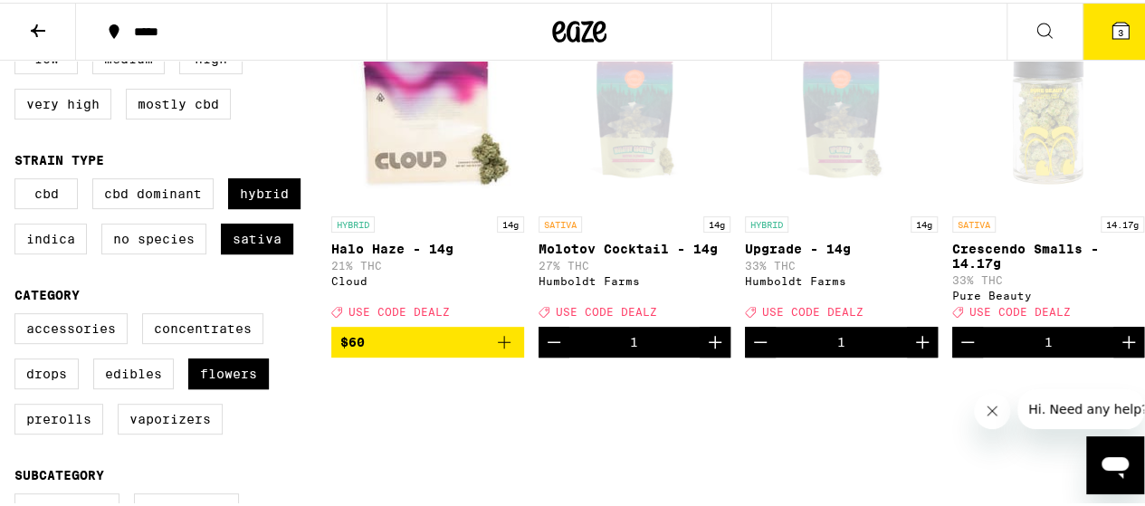
click at [1119, 27] on button "3" at bounding box center [1121, 29] width 76 height 56
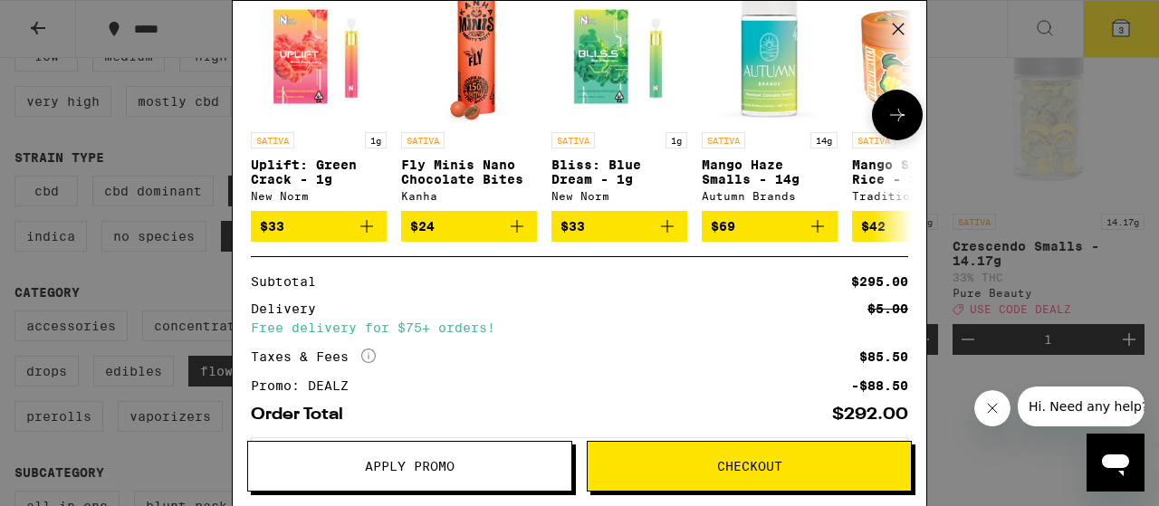
scroll to position [403, 0]
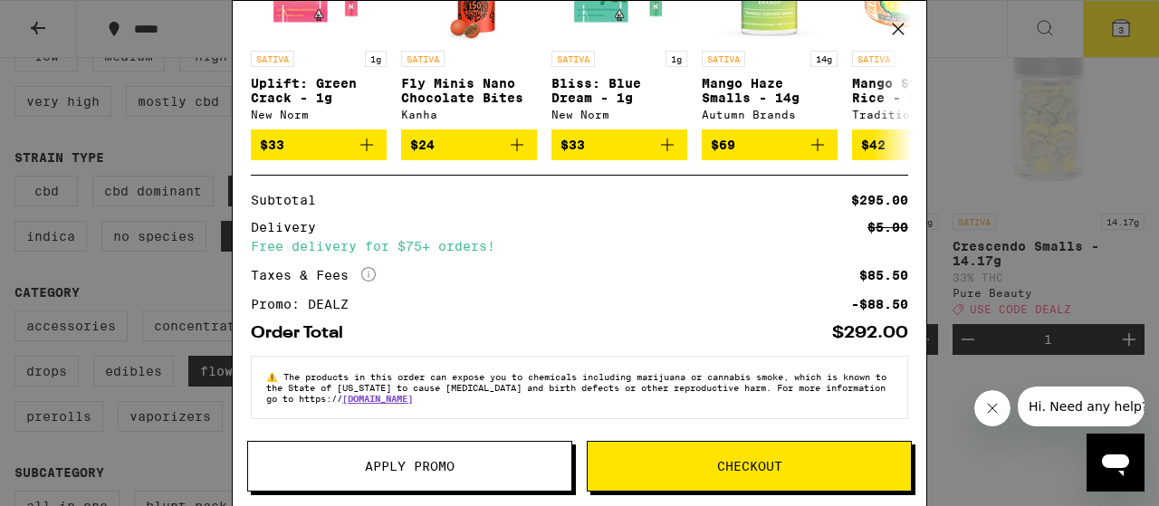
click at [748, 473] on span "Checkout" at bounding box center [749, 466] width 65 height 13
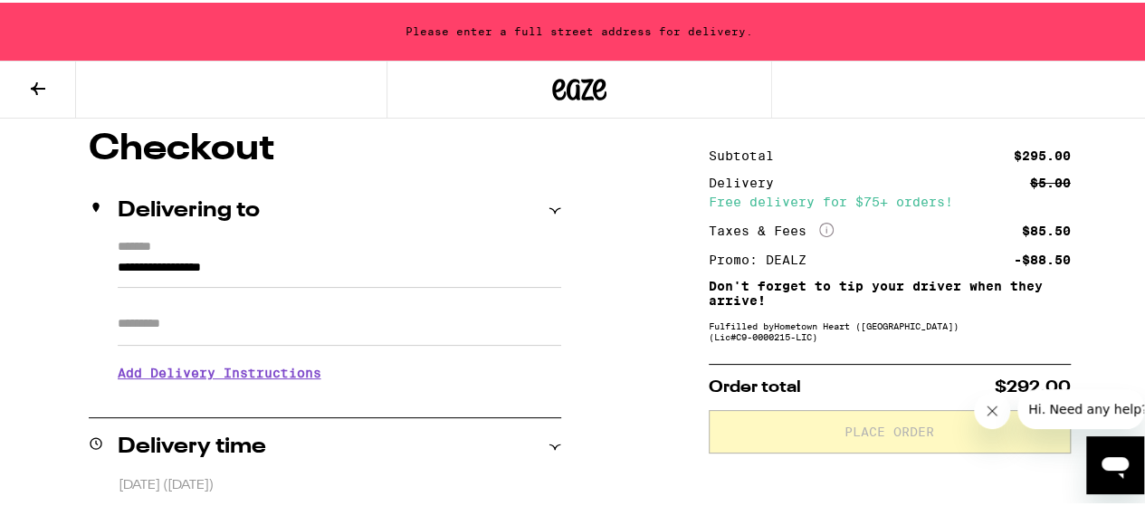
scroll to position [158, 0]
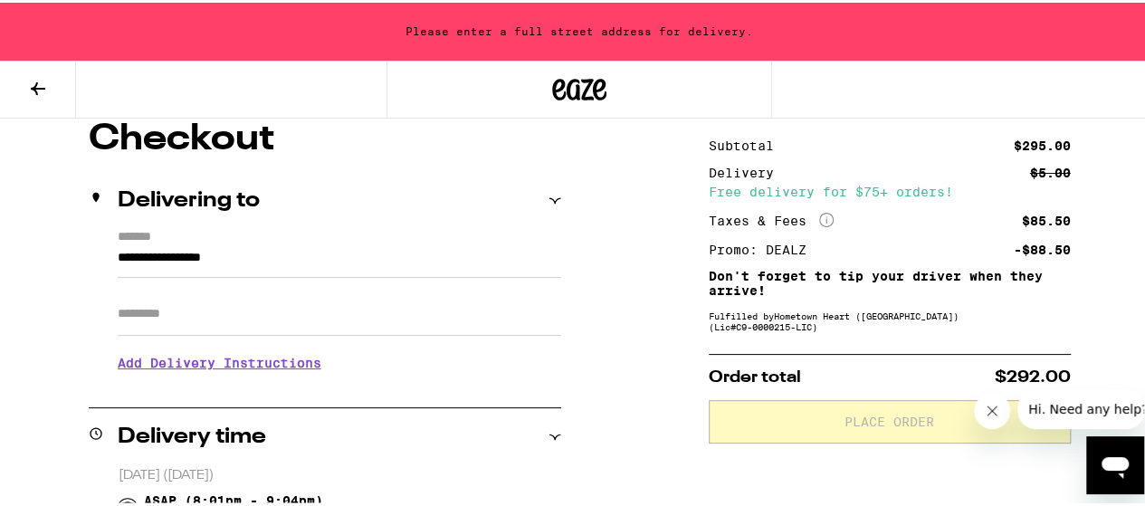
click at [143, 247] on input "**********" at bounding box center [340, 259] width 444 height 31
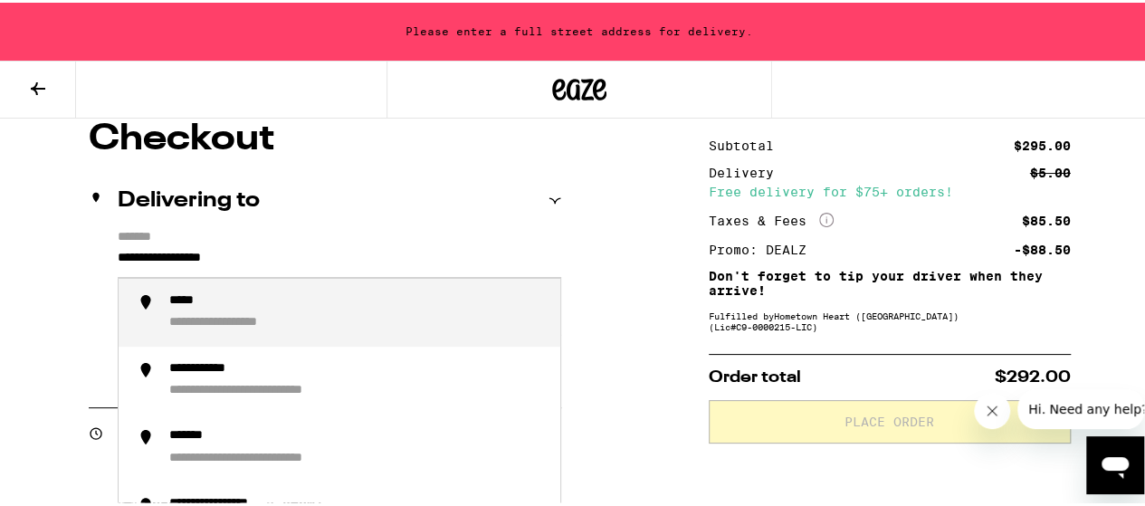
click at [157, 257] on input "**********" at bounding box center [340, 259] width 444 height 31
click at [264, 308] on div "**********" at bounding box center [255, 299] width 172 height 17
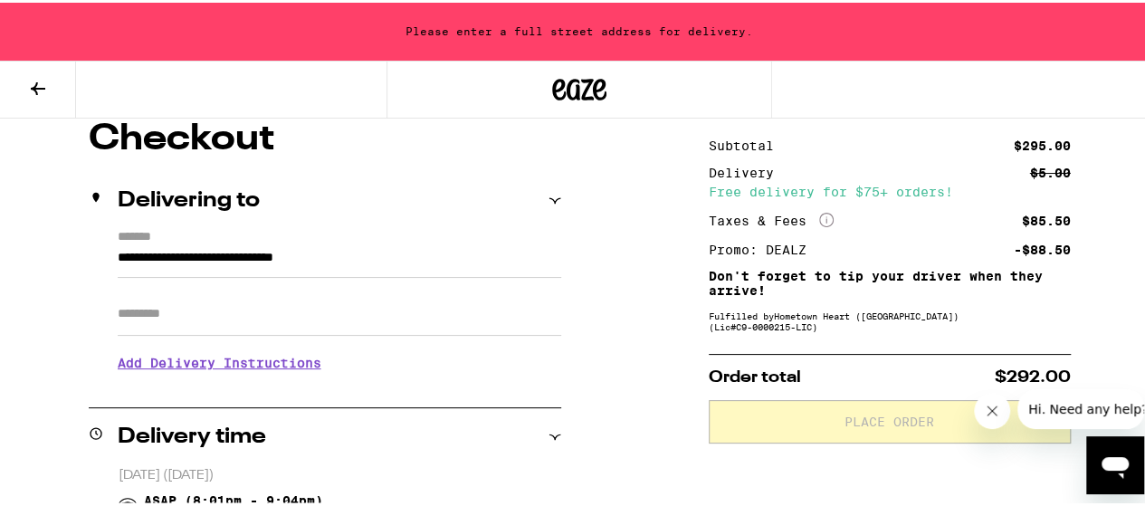
type input "**********"
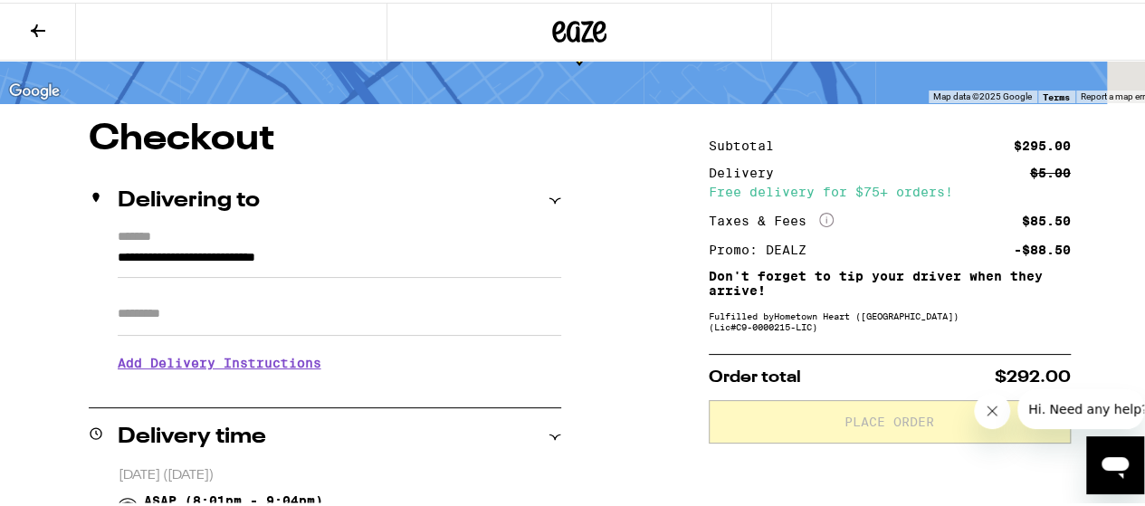
click at [259, 314] on input "Apt/Suite" at bounding box center [340, 311] width 444 height 43
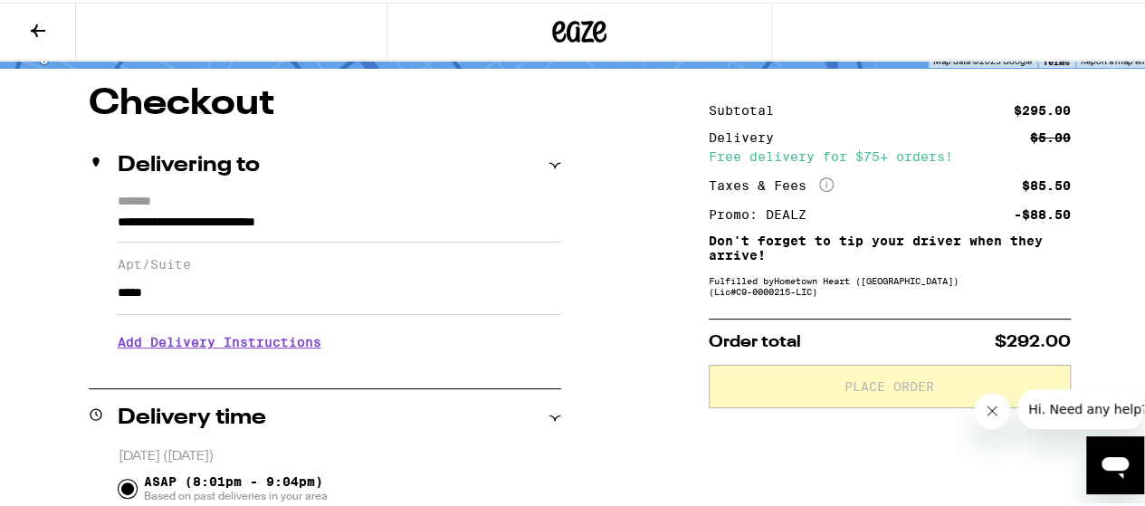
scroll to position [126, 0]
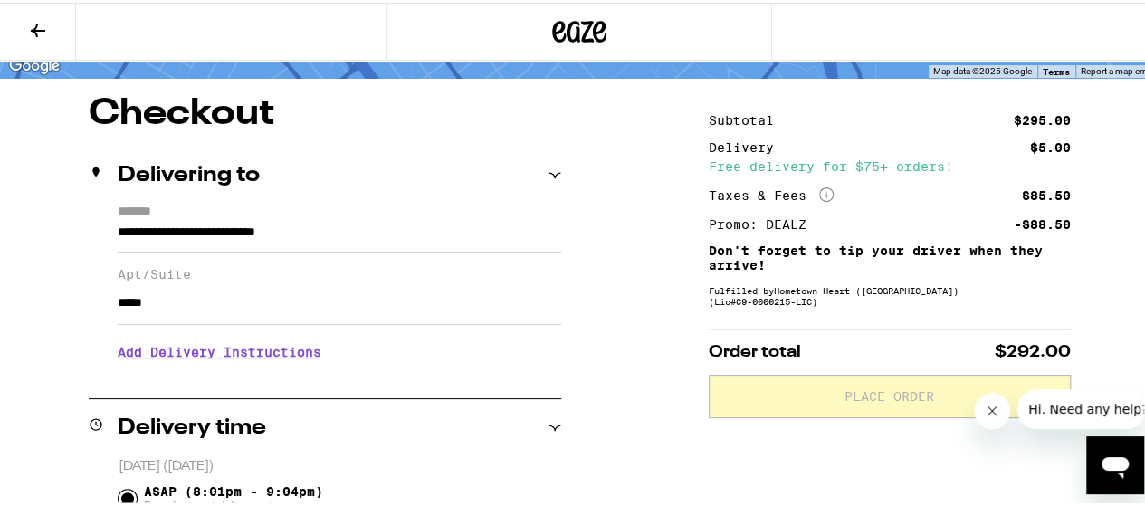
type input "*****"
